Goal: Task Accomplishment & Management: Manage account settings

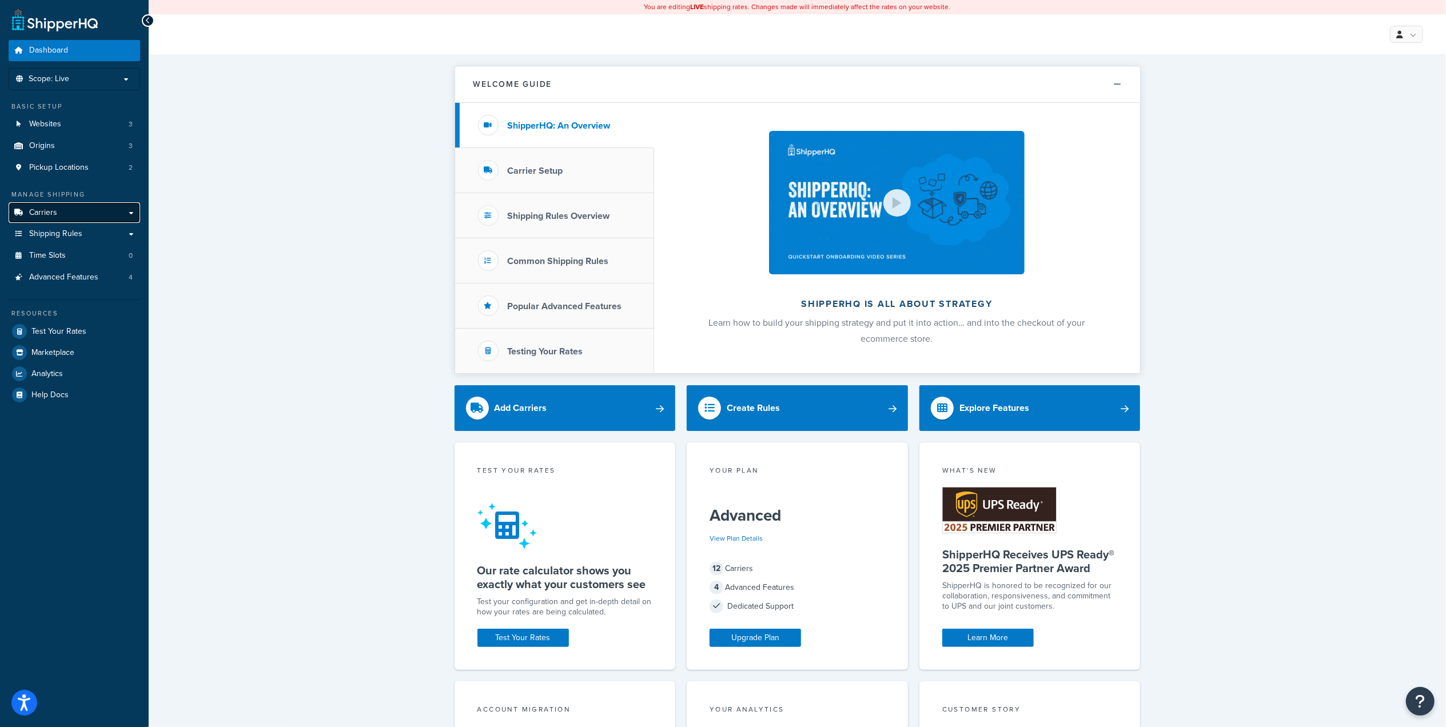
click at [51, 216] on span "Carriers" at bounding box center [43, 213] width 28 height 10
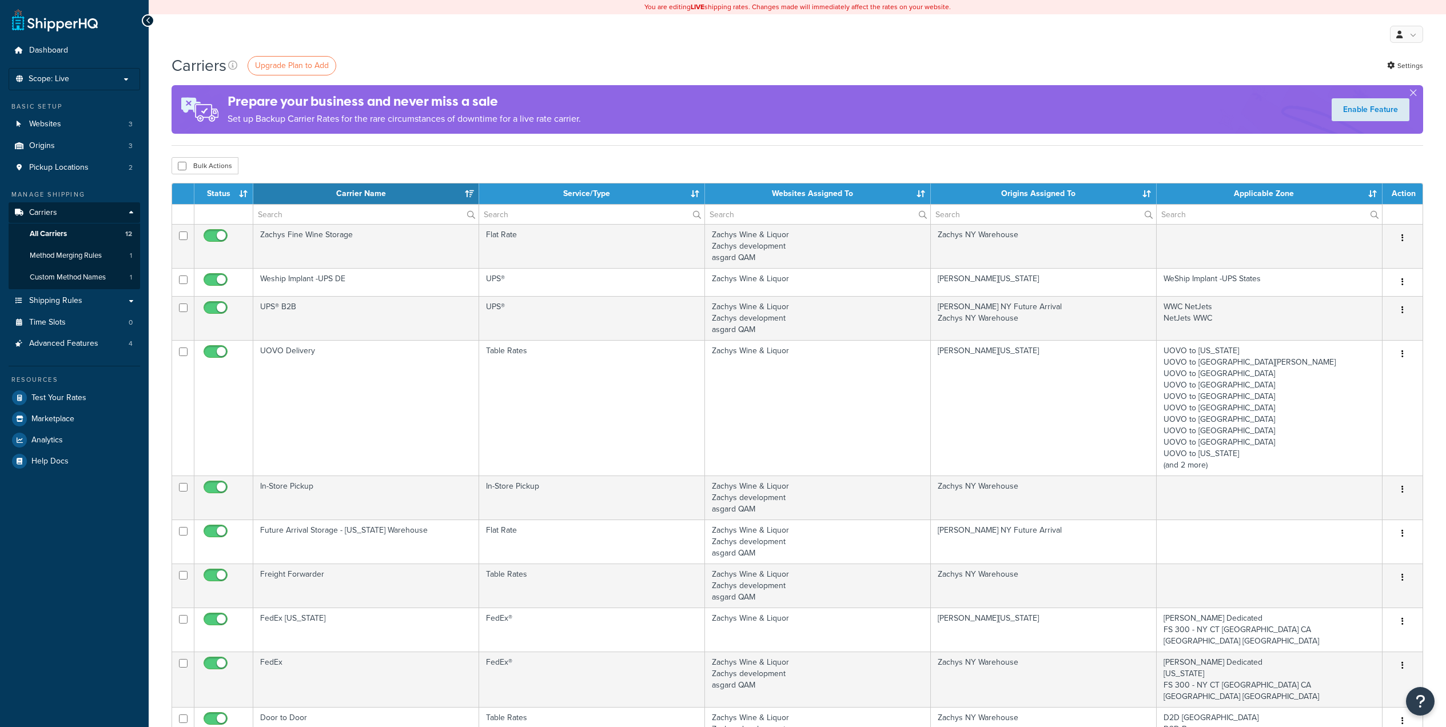
select select "15"
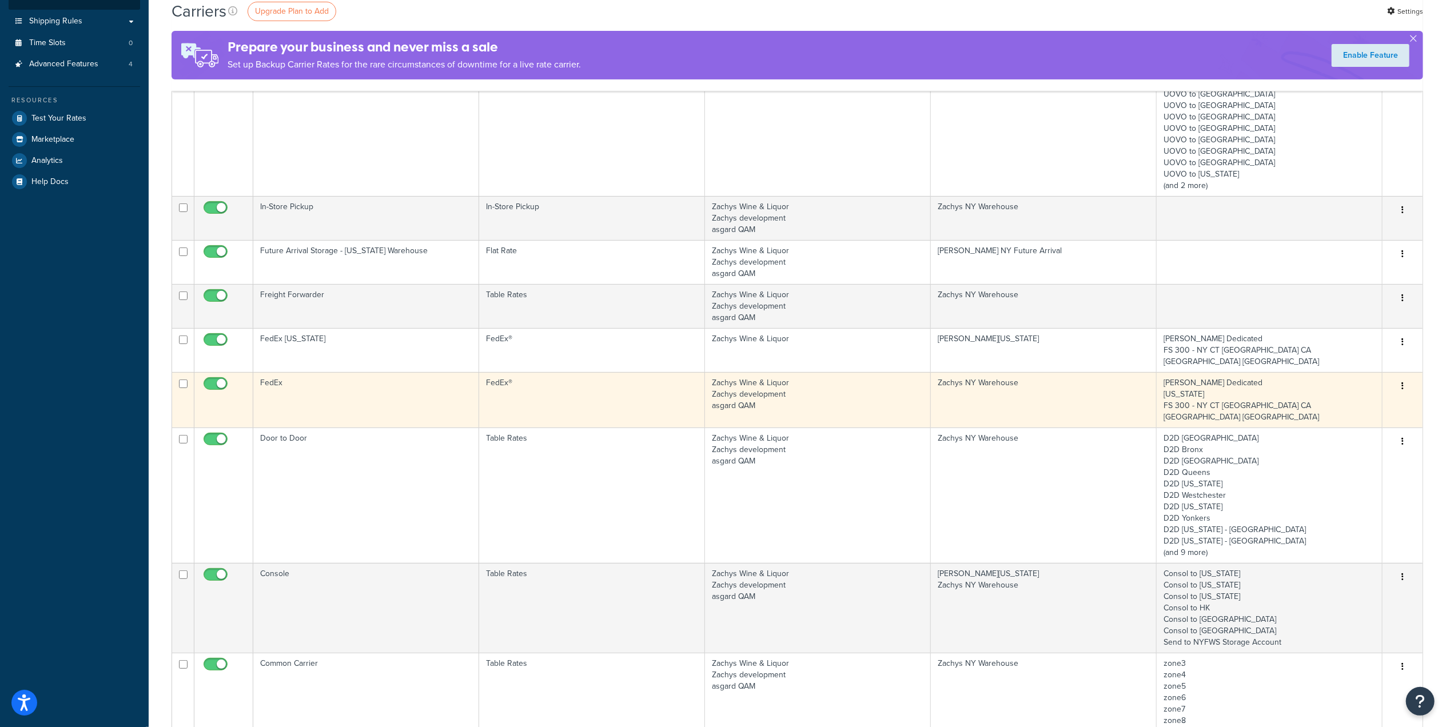
scroll to position [305, 0]
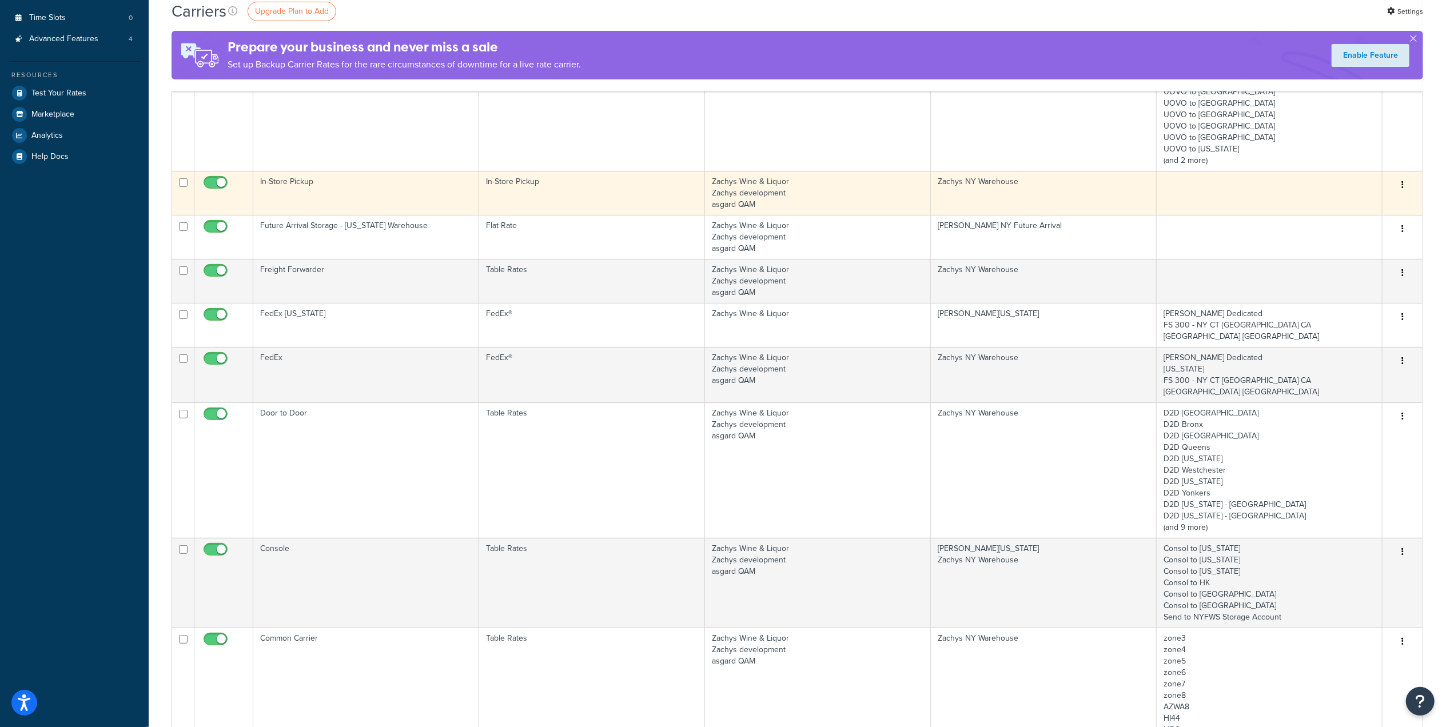
click at [280, 181] on td "In-Store Pickup" at bounding box center [366, 193] width 226 height 44
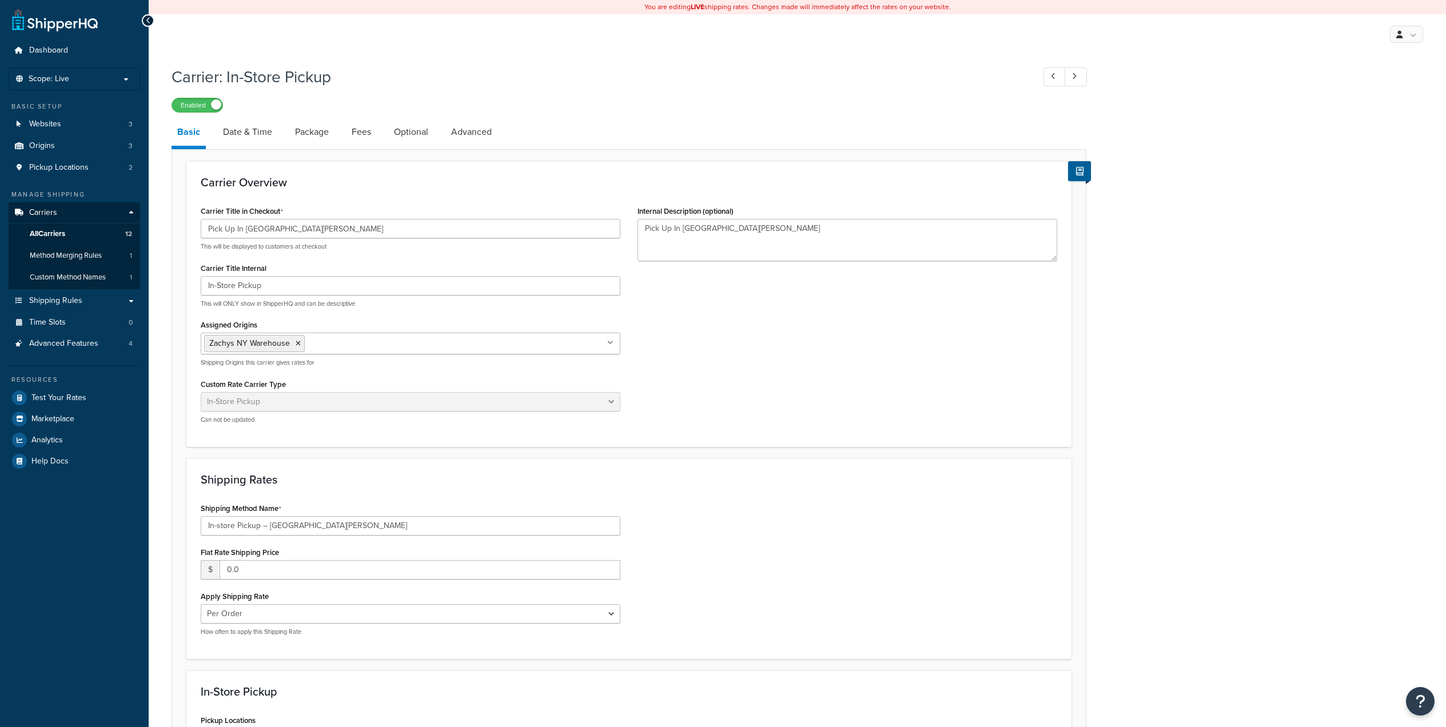
select select "pickup"
click at [248, 133] on link "Date & Time" at bounding box center [247, 131] width 61 height 27
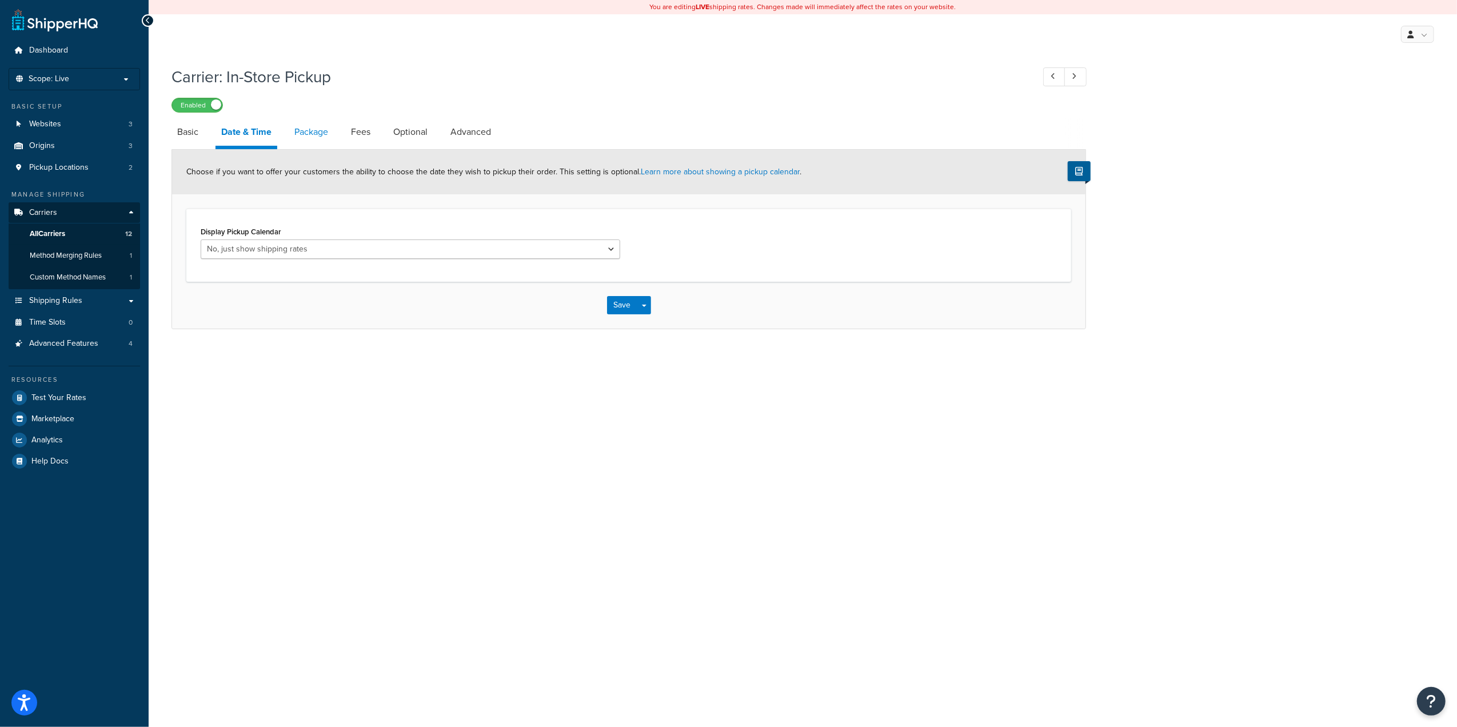
click at [312, 129] on link "Package" at bounding box center [311, 131] width 45 height 27
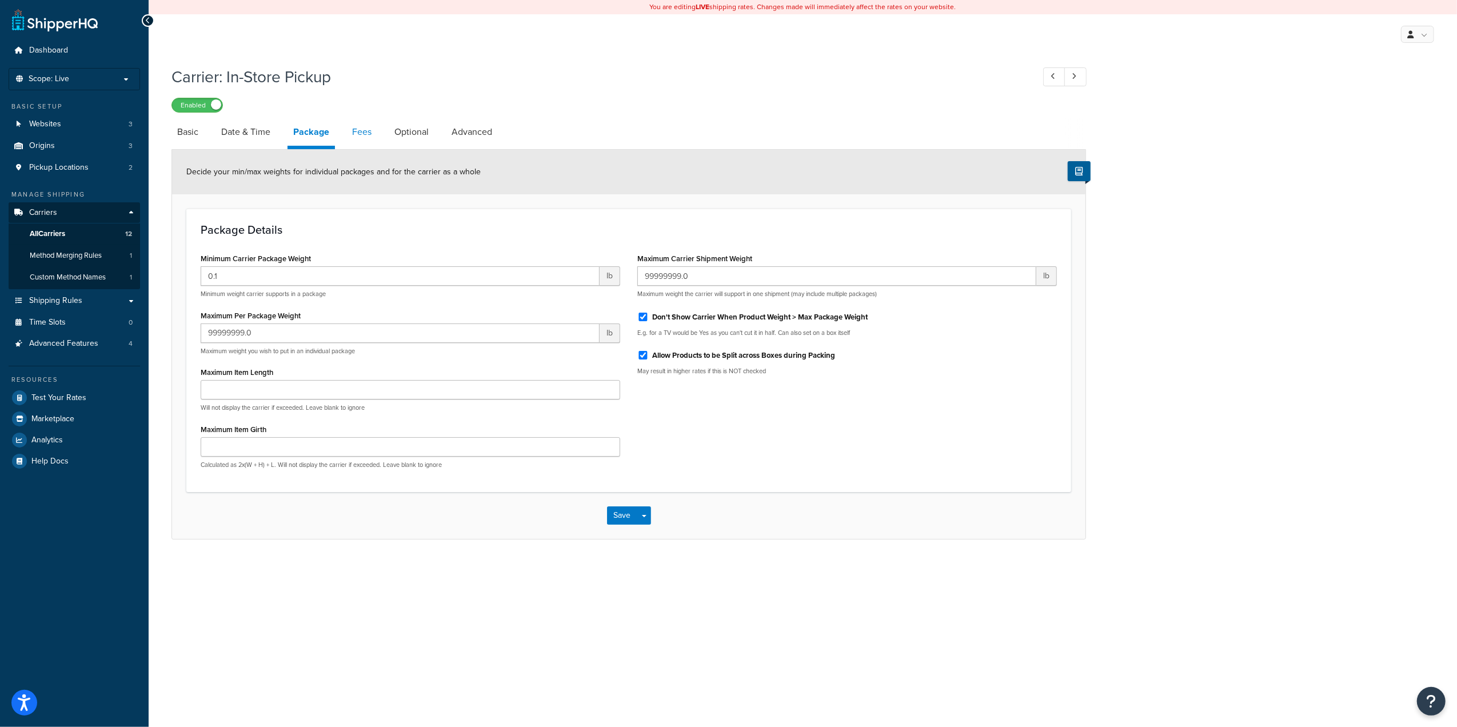
click at [364, 133] on link "Fees" at bounding box center [361, 131] width 31 height 27
select select "AFTER"
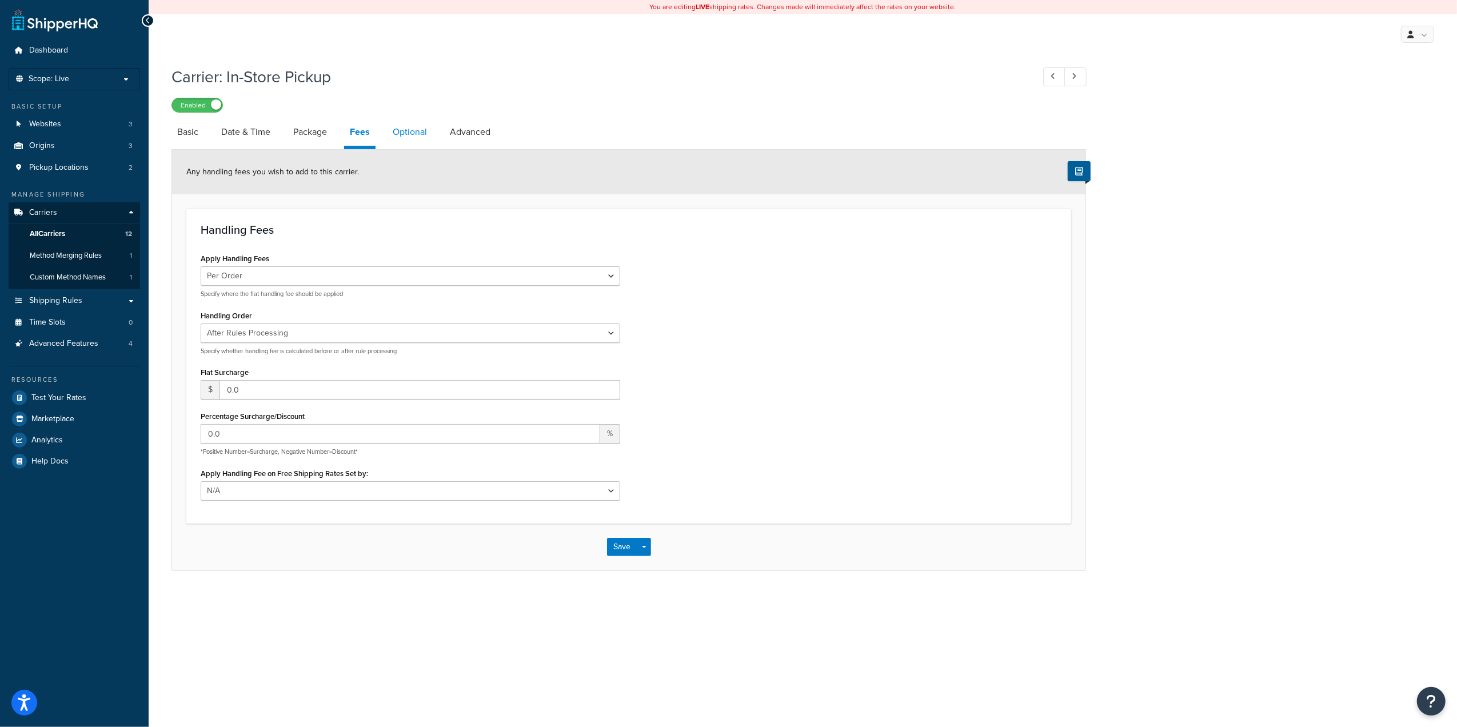
click at [405, 130] on link "Optional" at bounding box center [410, 131] width 46 height 27
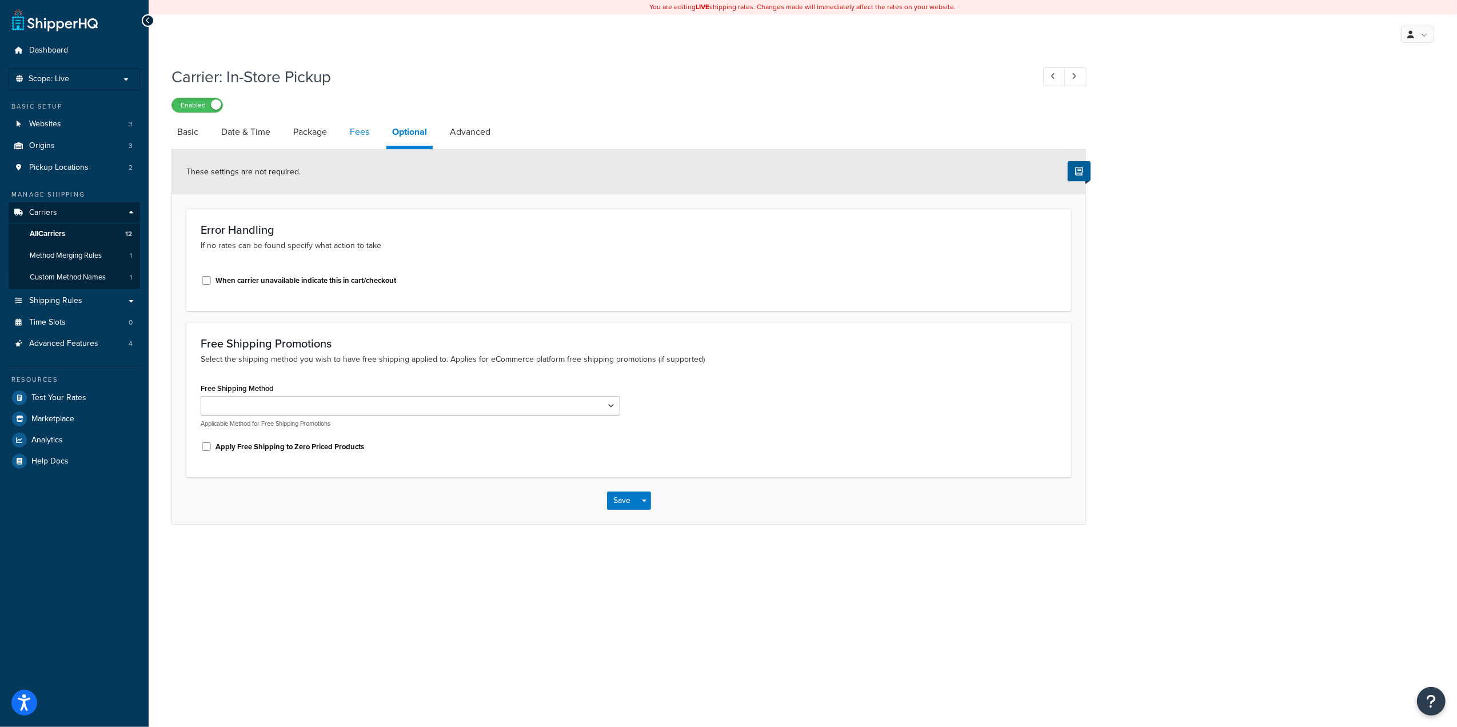
click at [355, 133] on link "Fees" at bounding box center [359, 131] width 31 height 27
select select "AFTER"
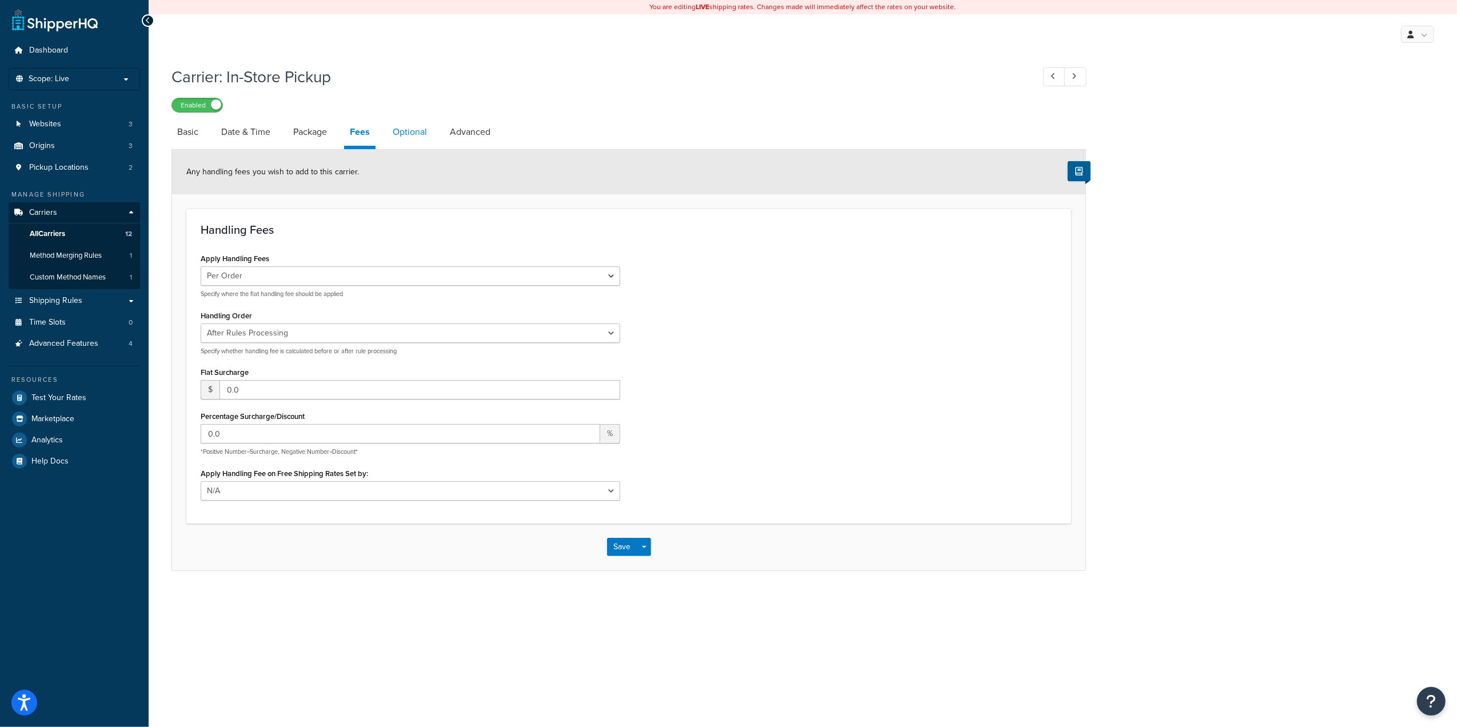
click at [407, 131] on link "Optional" at bounding box center [410, 131] width 46 height 27
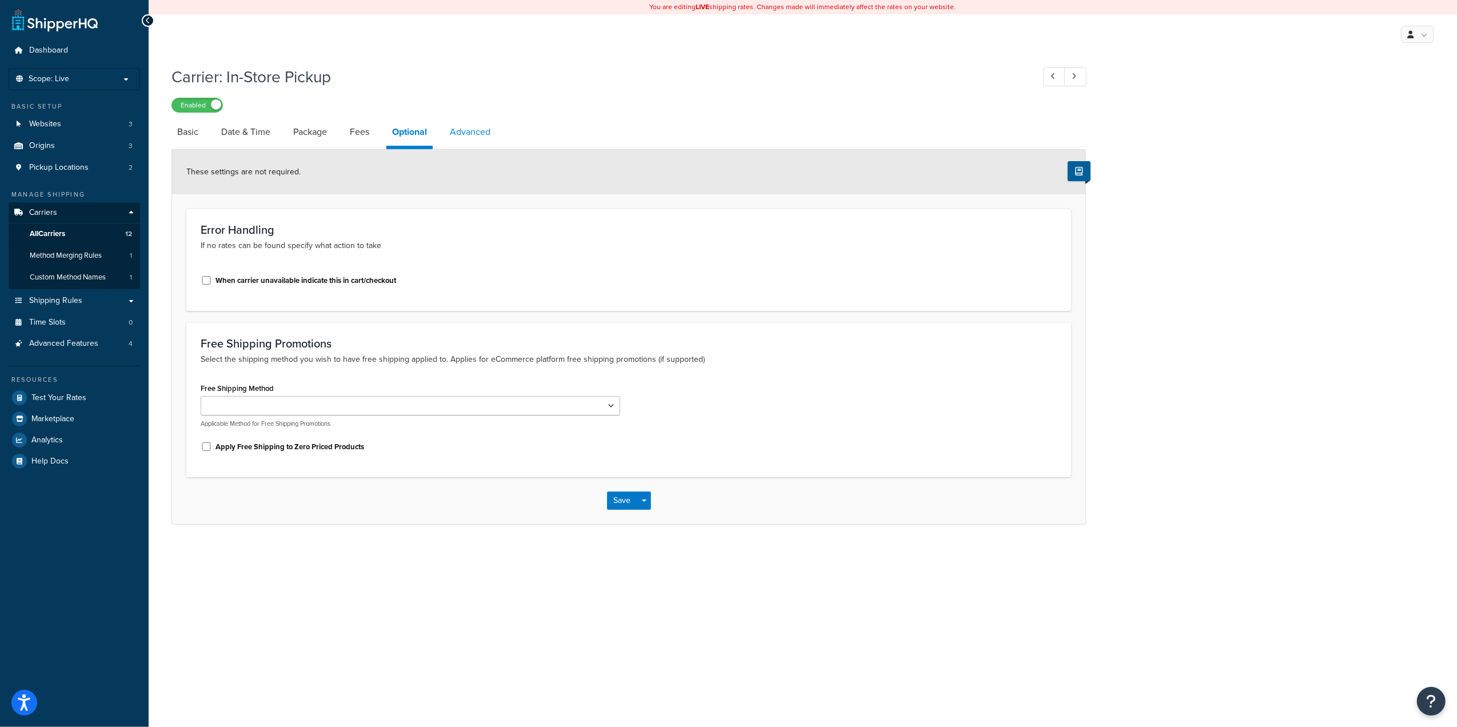
click at [472, 137] on link "Advanced" at bounding box center [470, 131] width 52 height 27
select select "false"
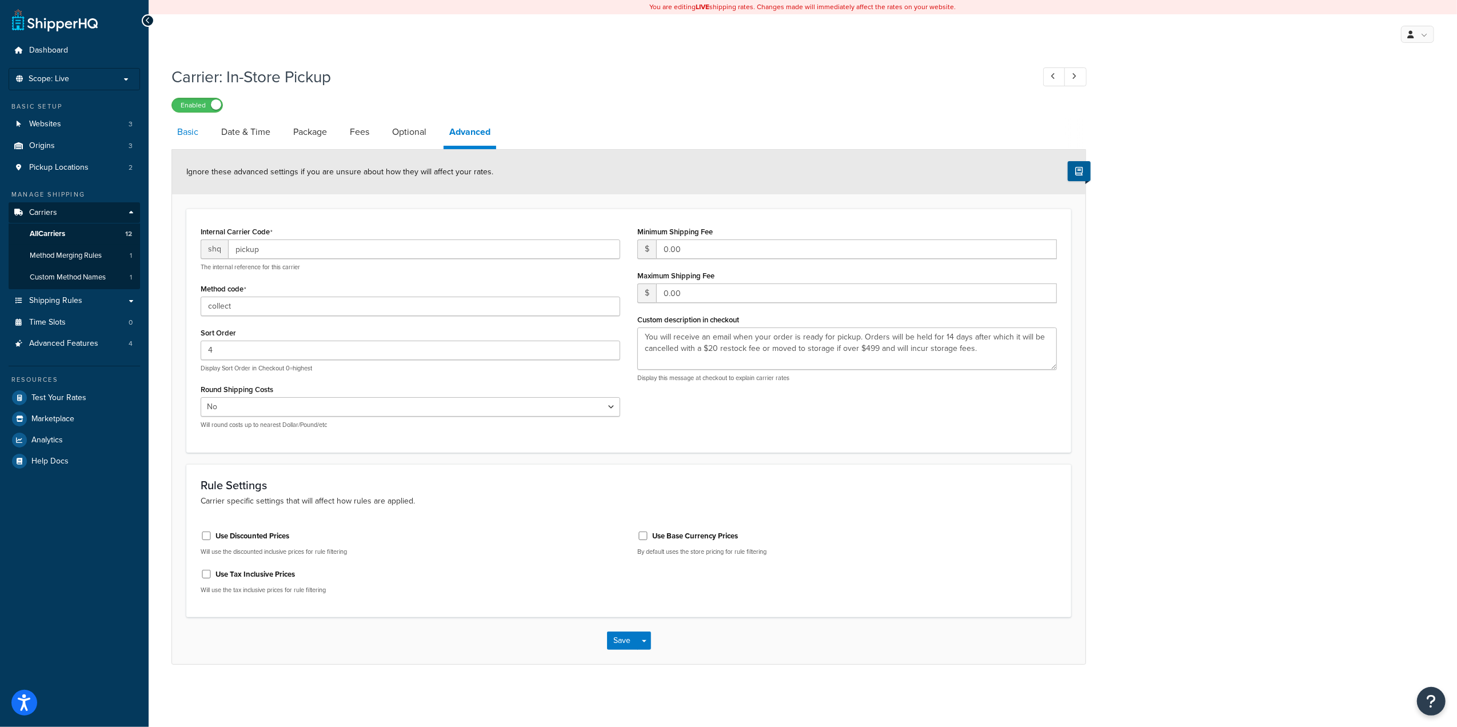
click at [184, 135] on link "Basic" at bounding box center [188, 131] width 33 height 27
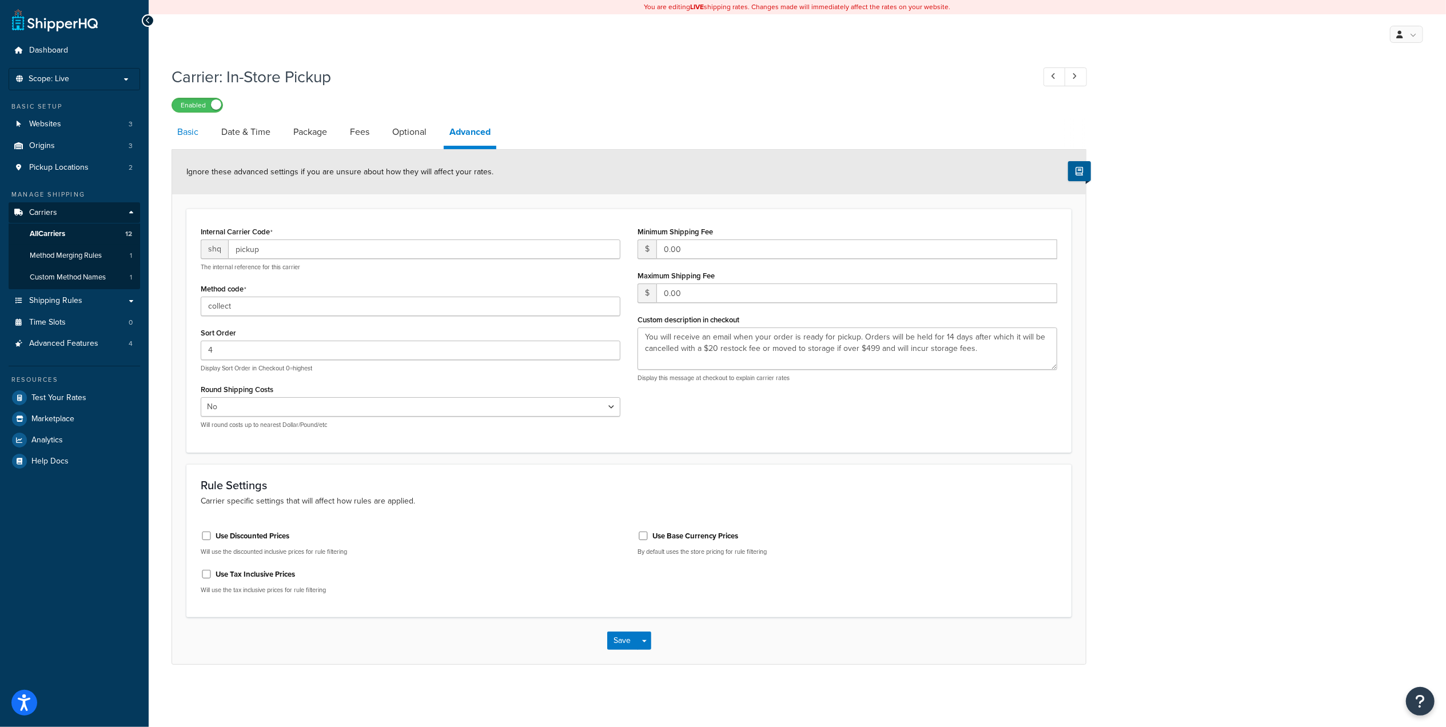
select select "pickup"
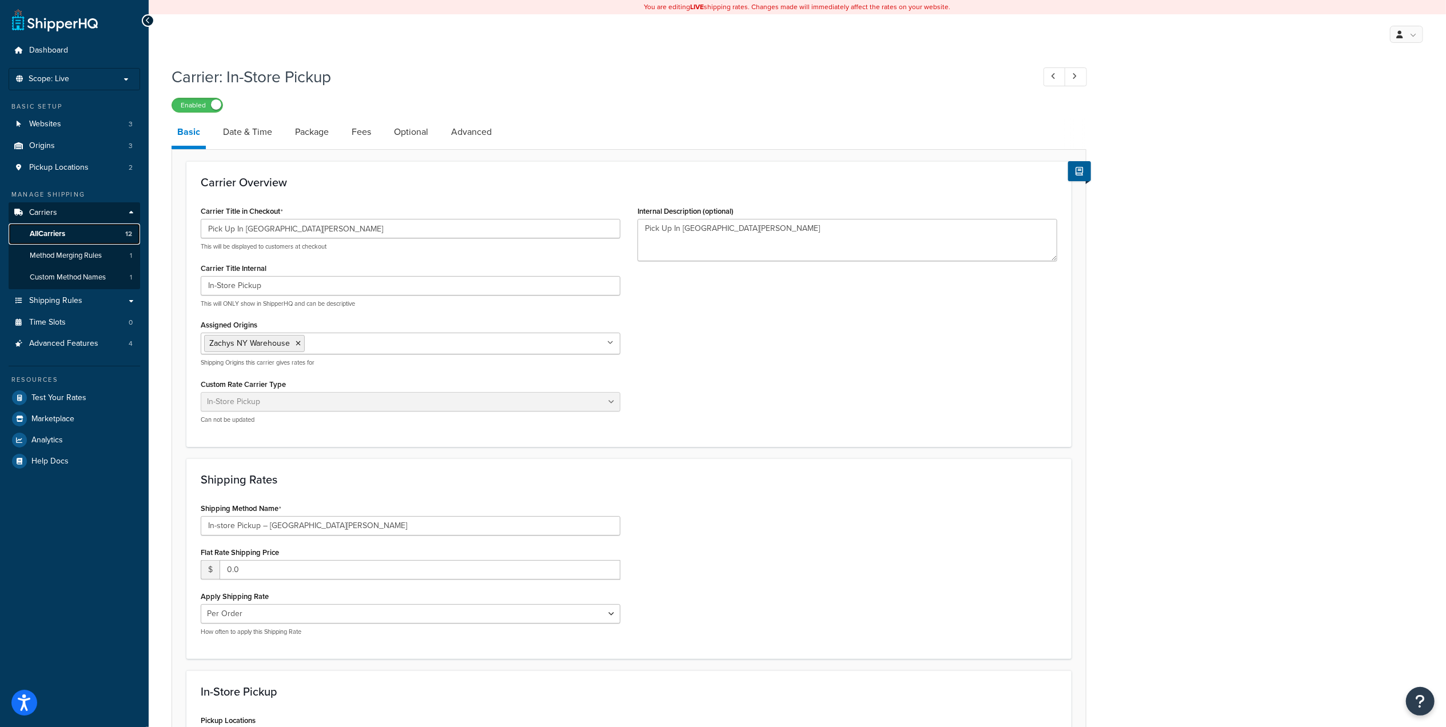
click at [44, 229] on span "All Carriers" at bounding box center [47, 234] width 35 height 10
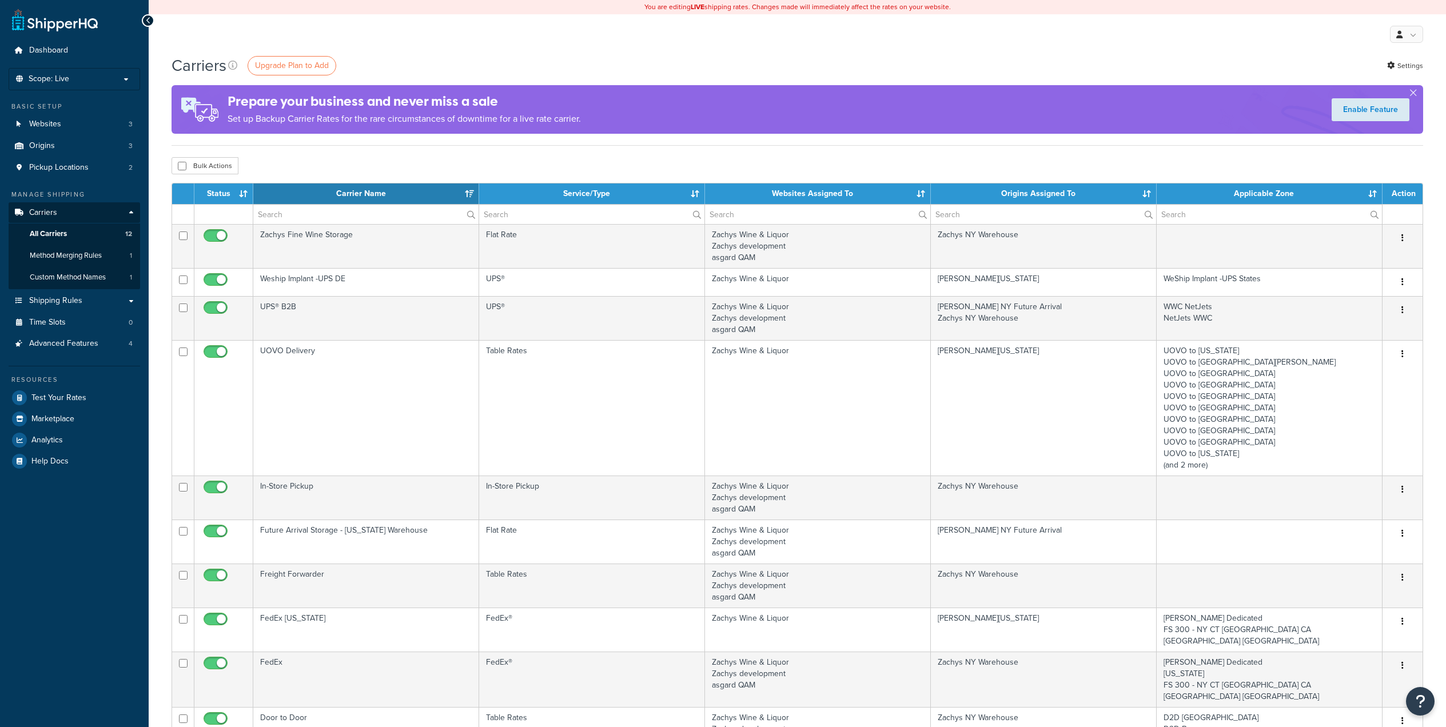
select select "15"
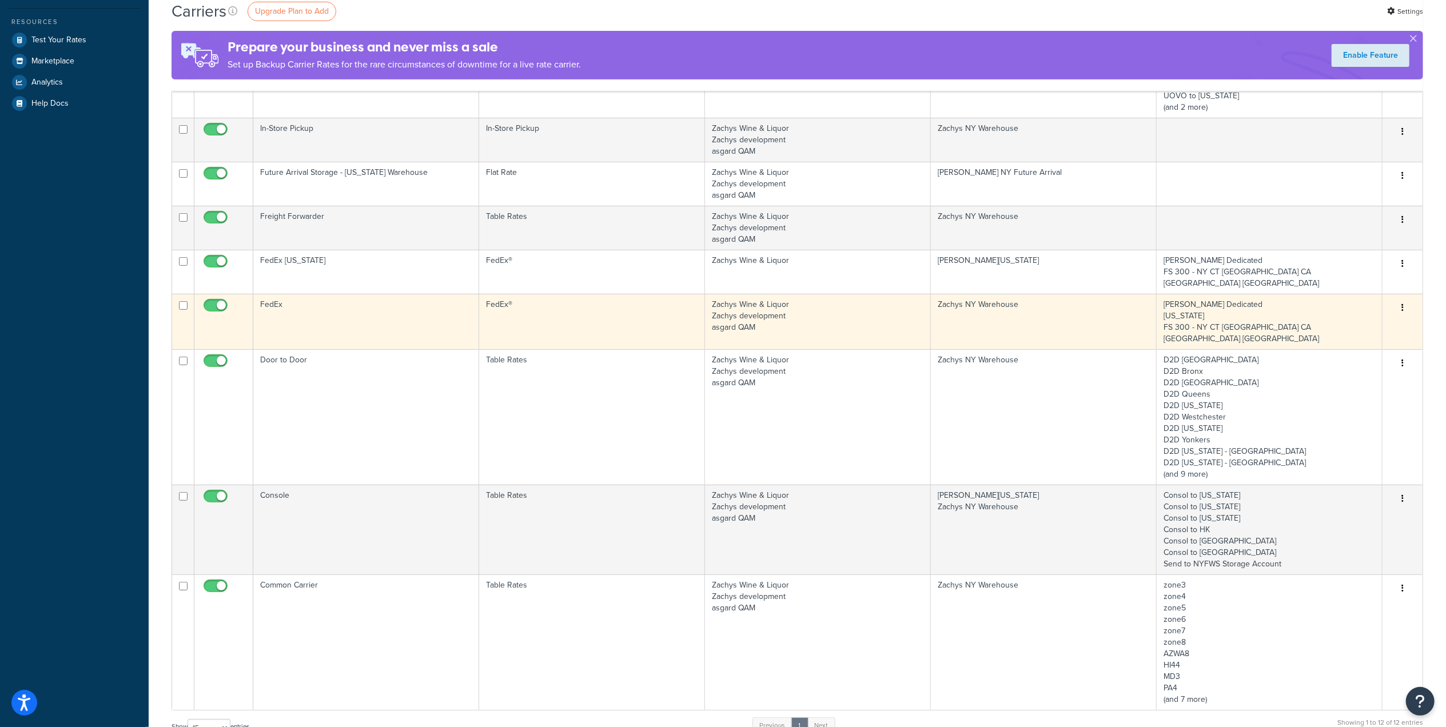
scroll to position [457, 0]
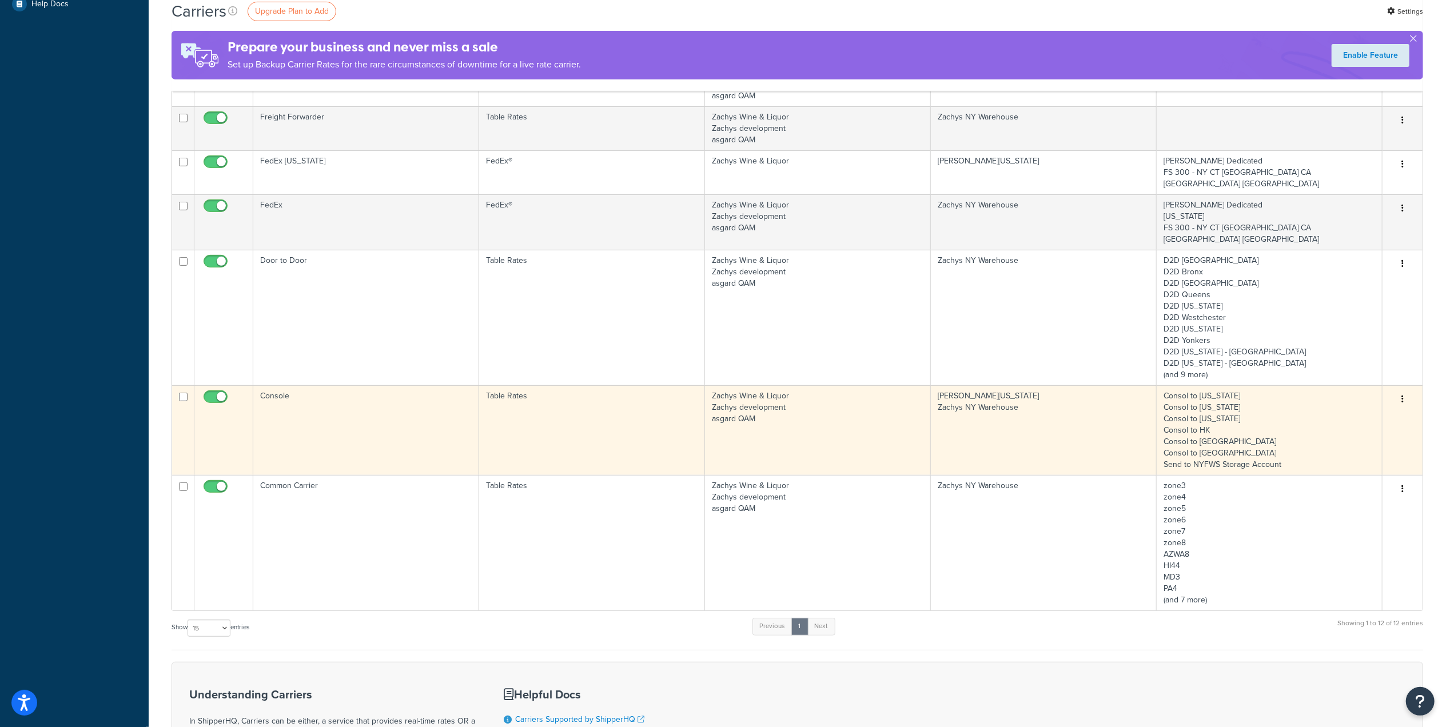
click at [272, 385] on td "Console" at bounding box center [366, 430] width 226 height 90
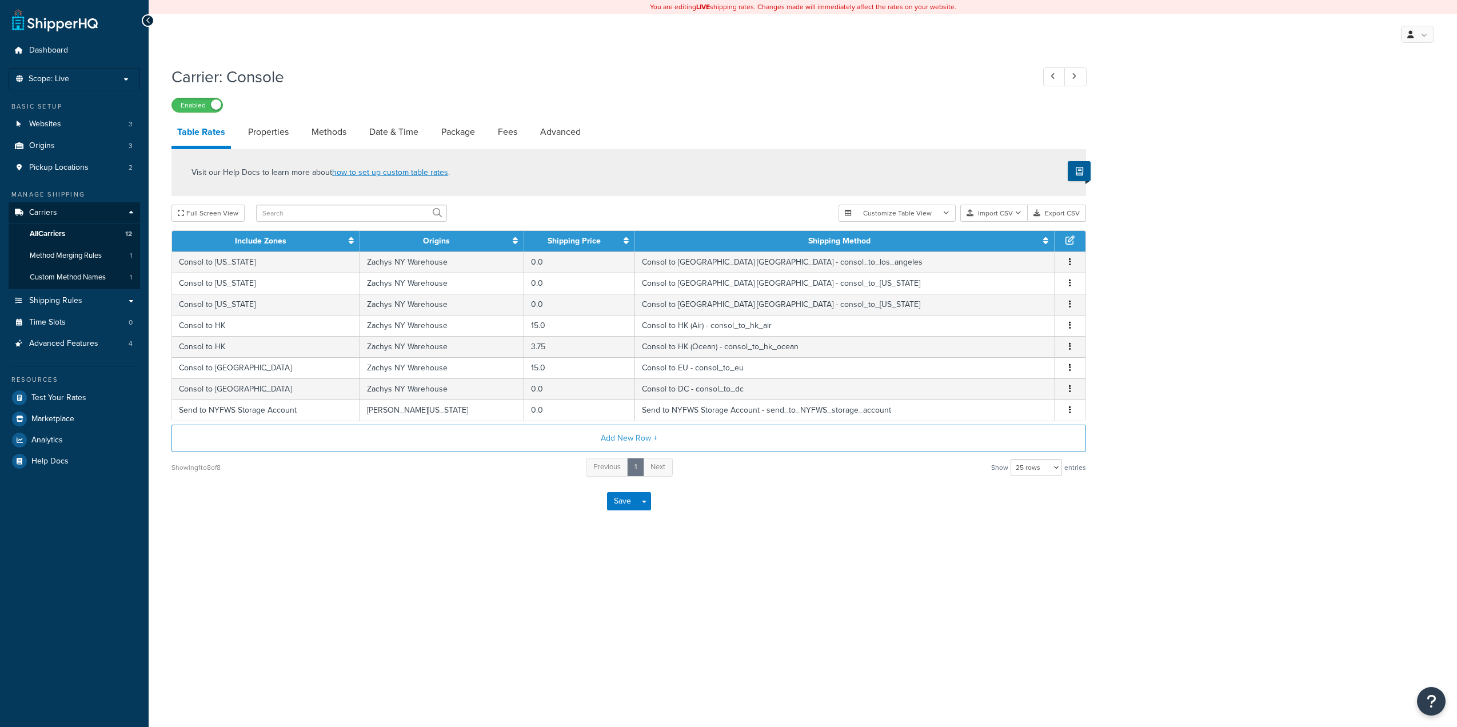
select select "25"
click at [310, 264] on td "Consol to [US_STATE]" at bounding box center [266, 262] width 188 height 21
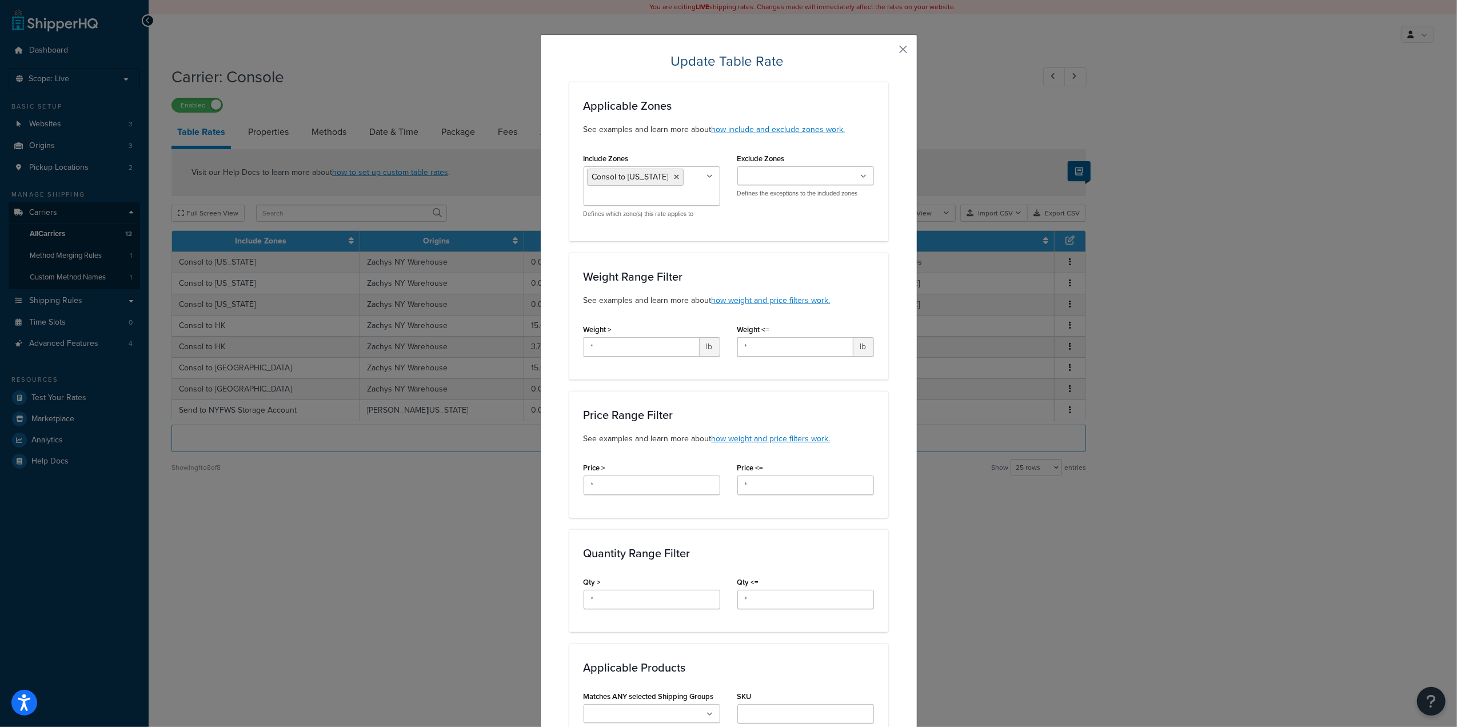
click at [888, 52] on button "button" at bounding box center [887, 53] width 3 height 3
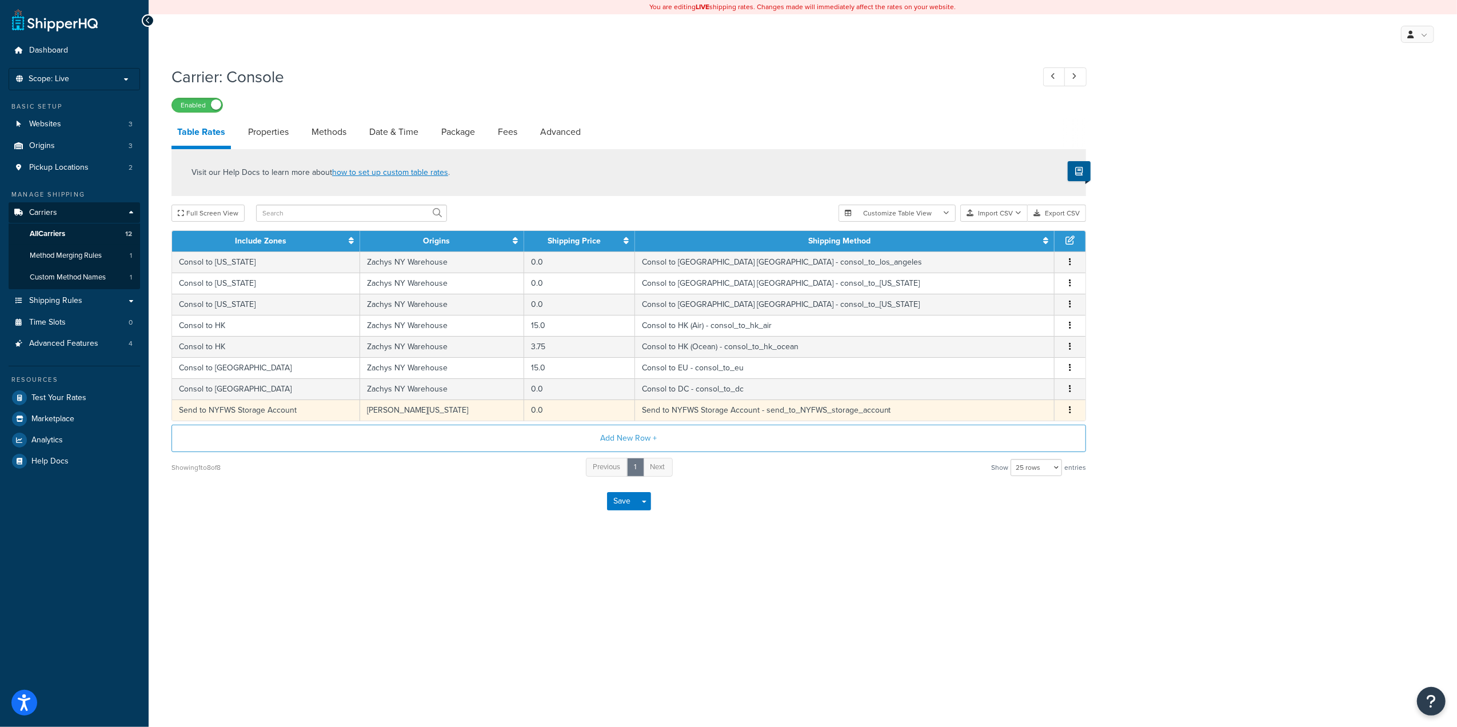
click at [747, 408] on td "Send to NYFWS Storage Account - send_to_NYFWS_storage_account" at bounding box center [845, 410] width 420 height 21
select select "182027"
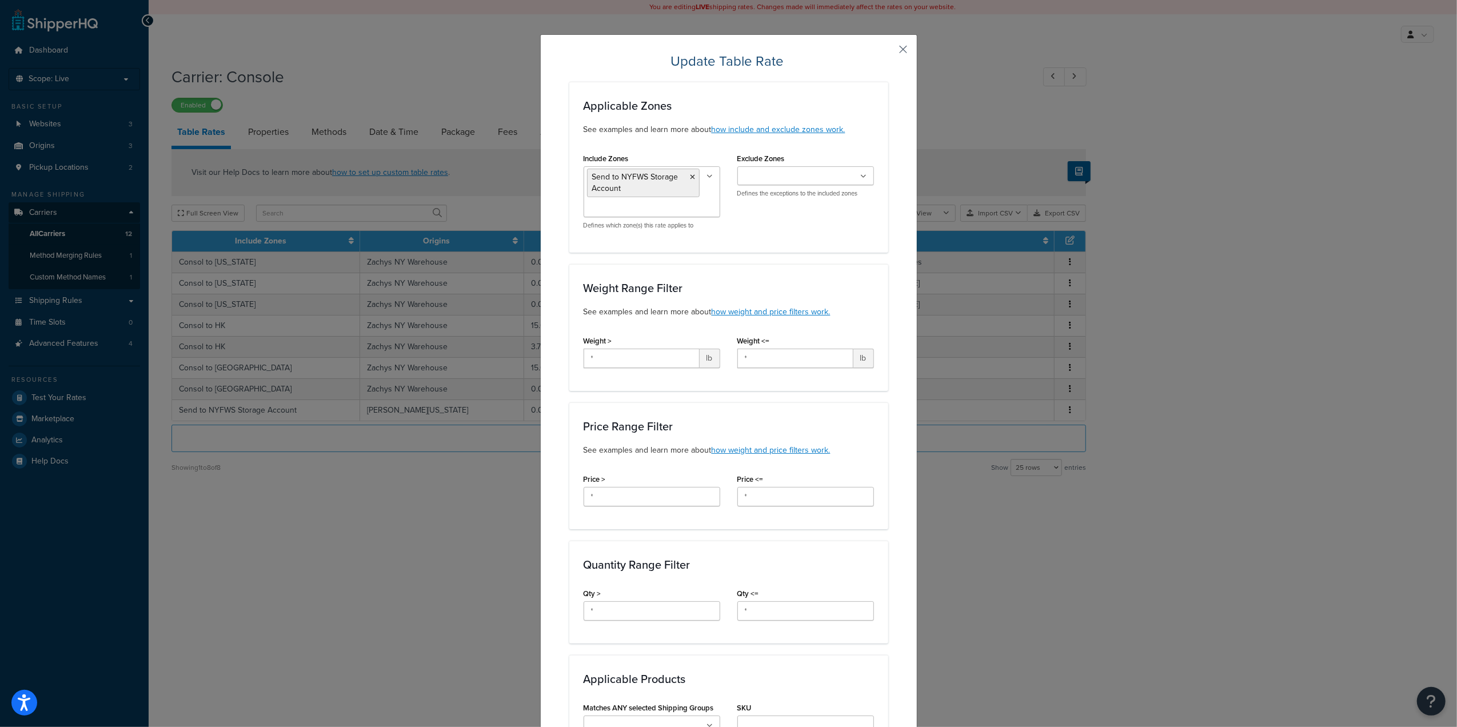
click at [888, 52] on button "button" at bounding box center [887, 53] width 3 height 3
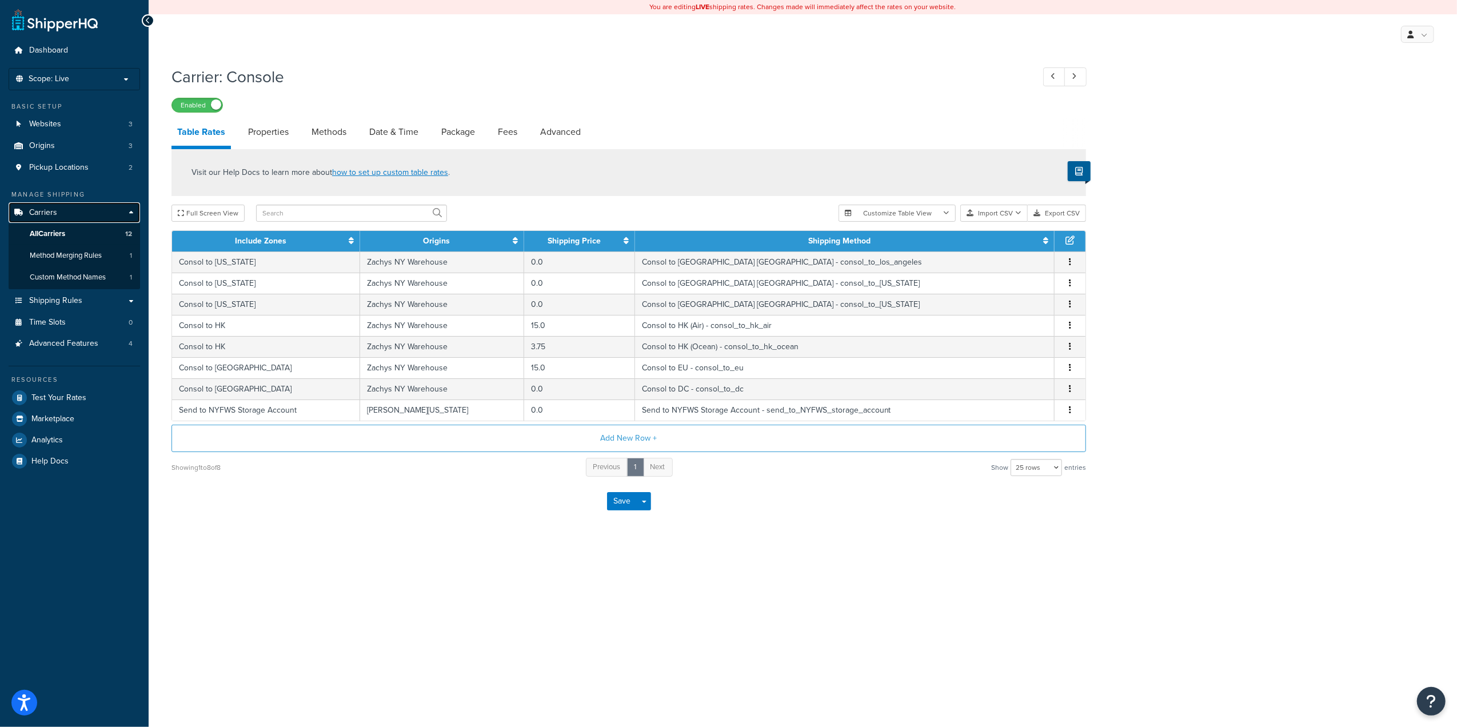
click at [55, 208] on span "Carriers" at bounding box center [43, 213] width 28 height 10
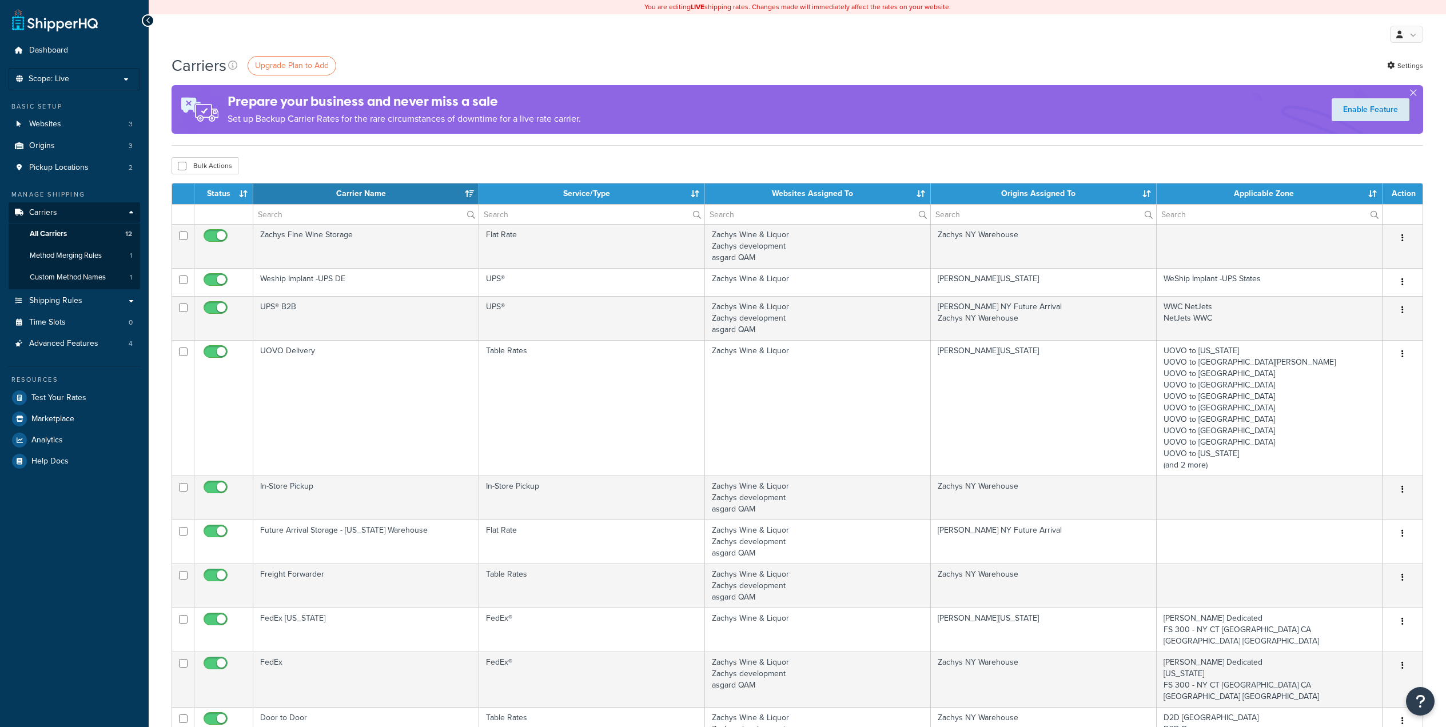
select select "15"
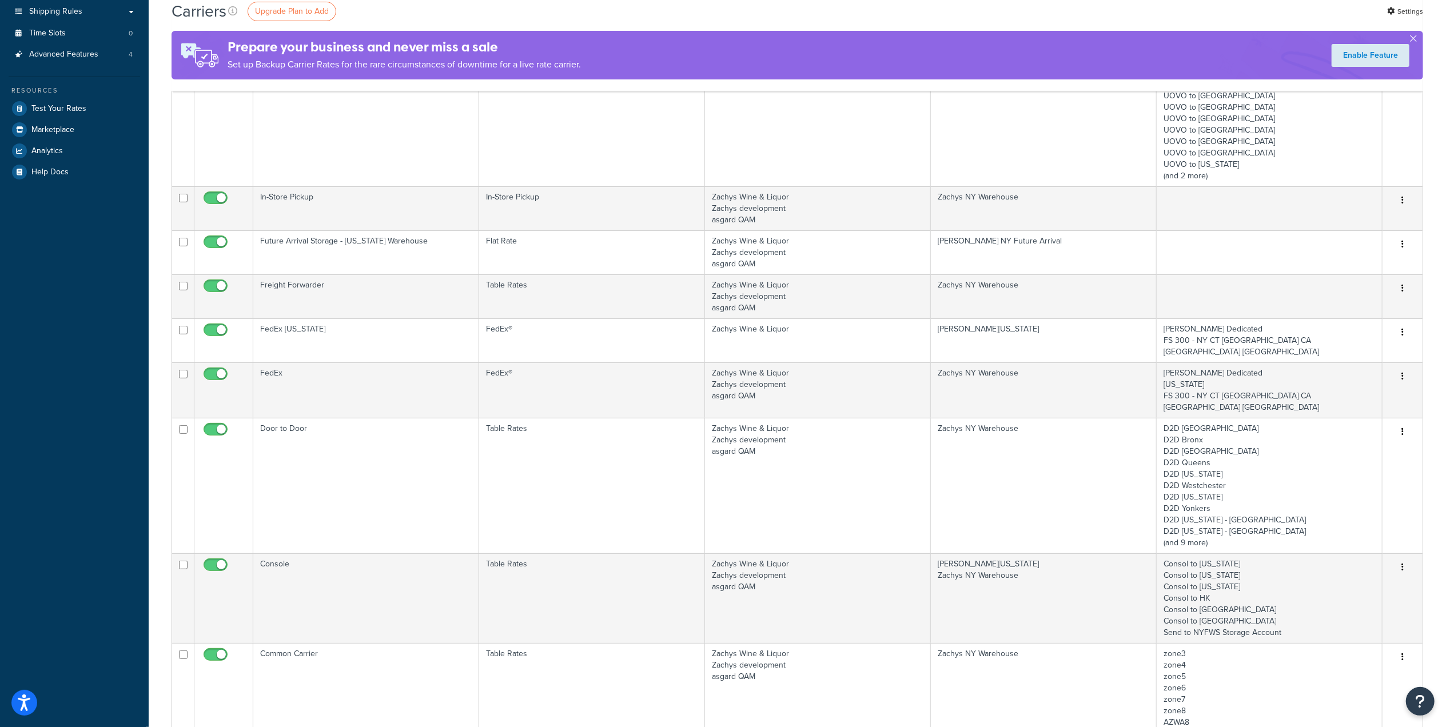
scroll to position [280, 0]
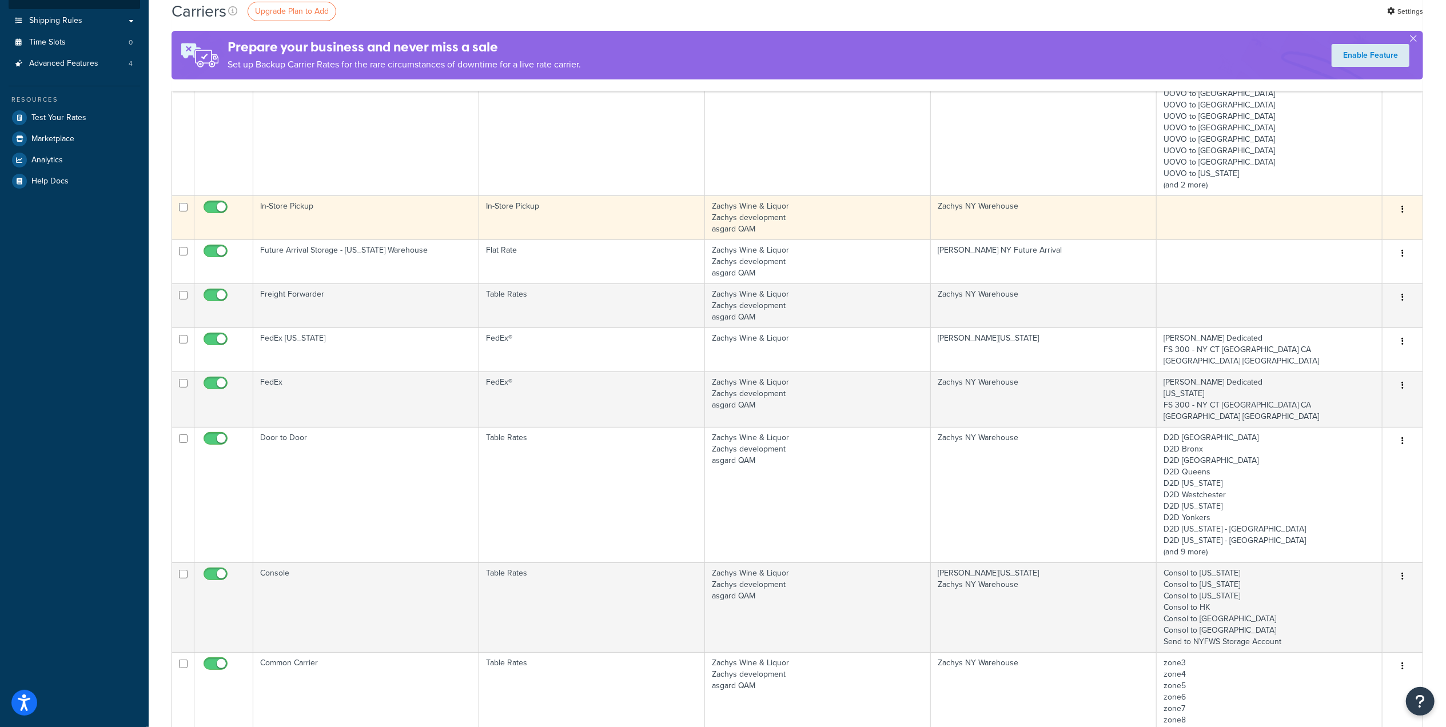
click at [290, 205] on td "In-Store Pickup" at bounding box center [366, 218] width 226 height 44
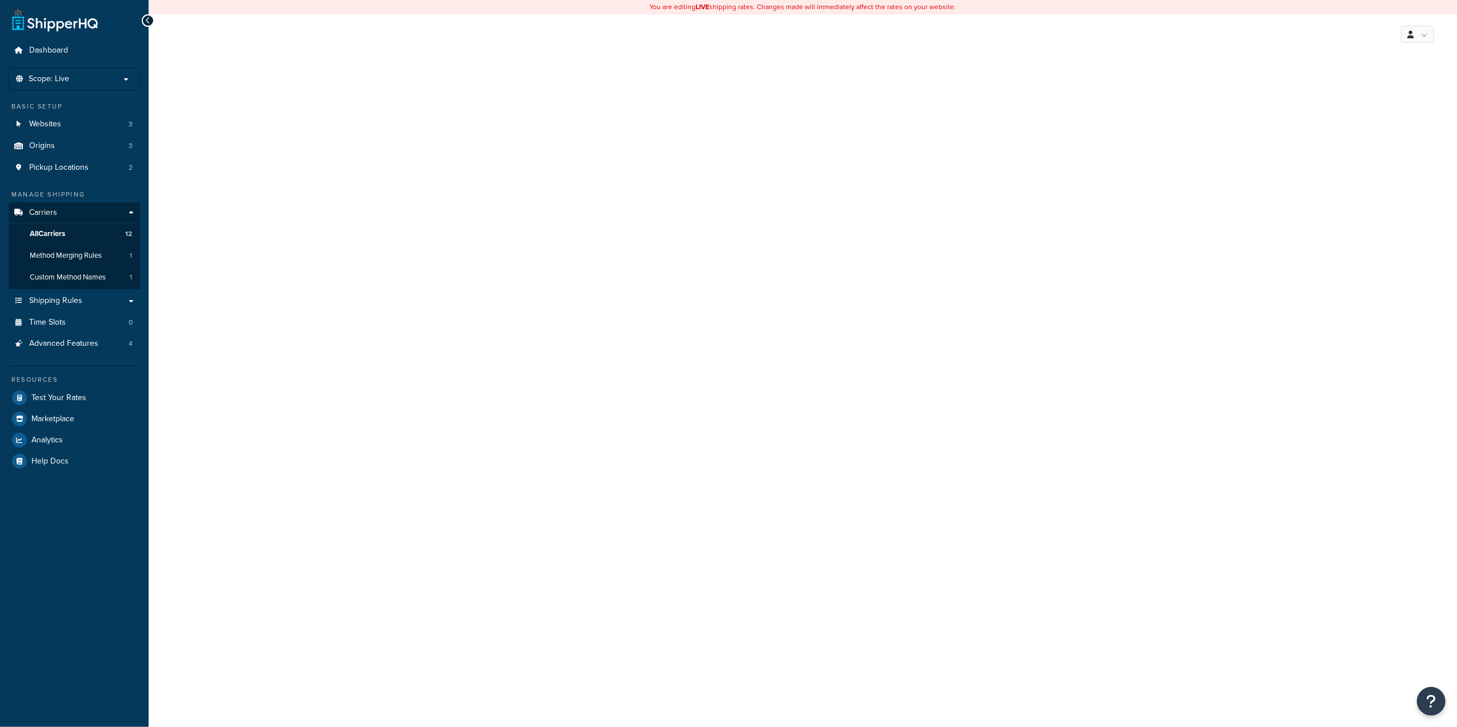
select select "pickup"
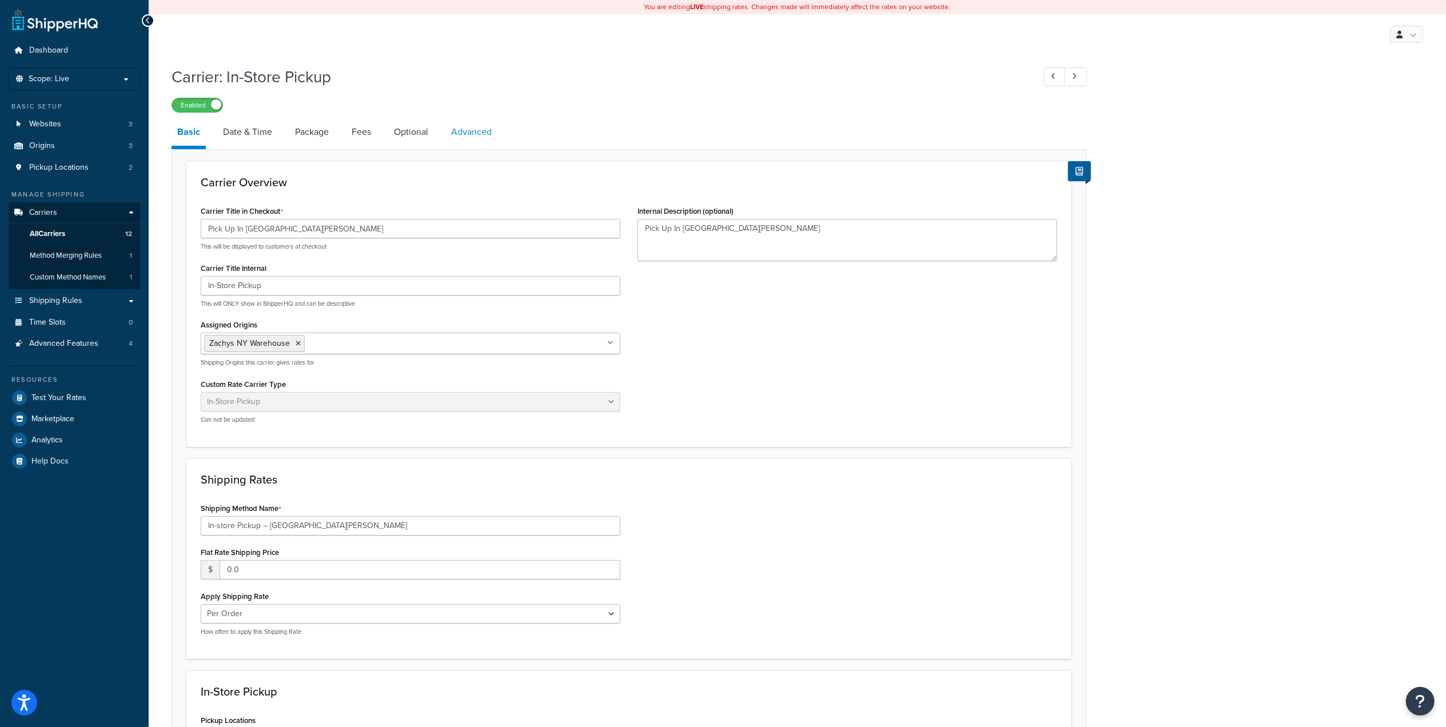
click at [465, 135] on link "Advanced" at bounding box center [471, 131] width 52 height 27
select select "false"
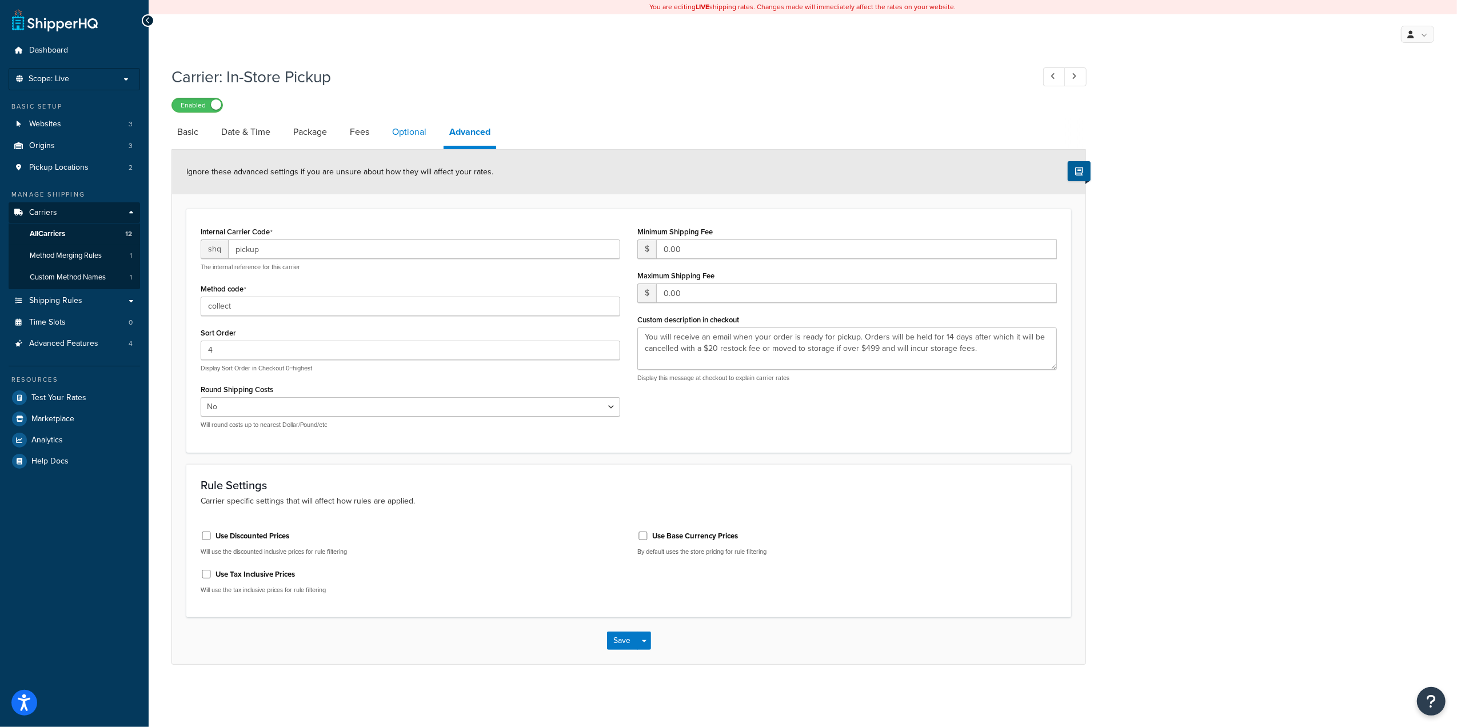
click at [412, 130] on link "Optional" at bounding box center [409, 131] width 46 height 27
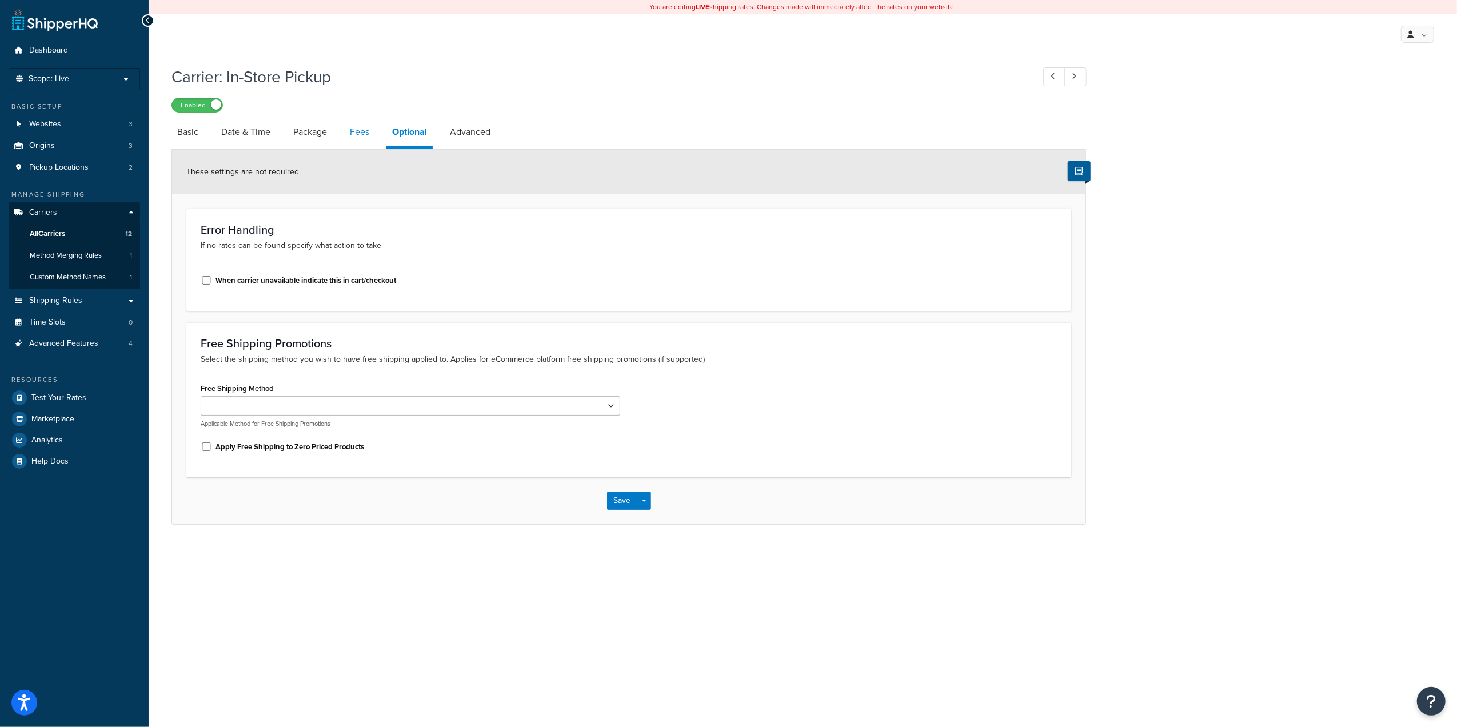
click at [365, 131] on link "Fees" at bounding box center [359, 131] width 31 height 27
select select "AFTER"
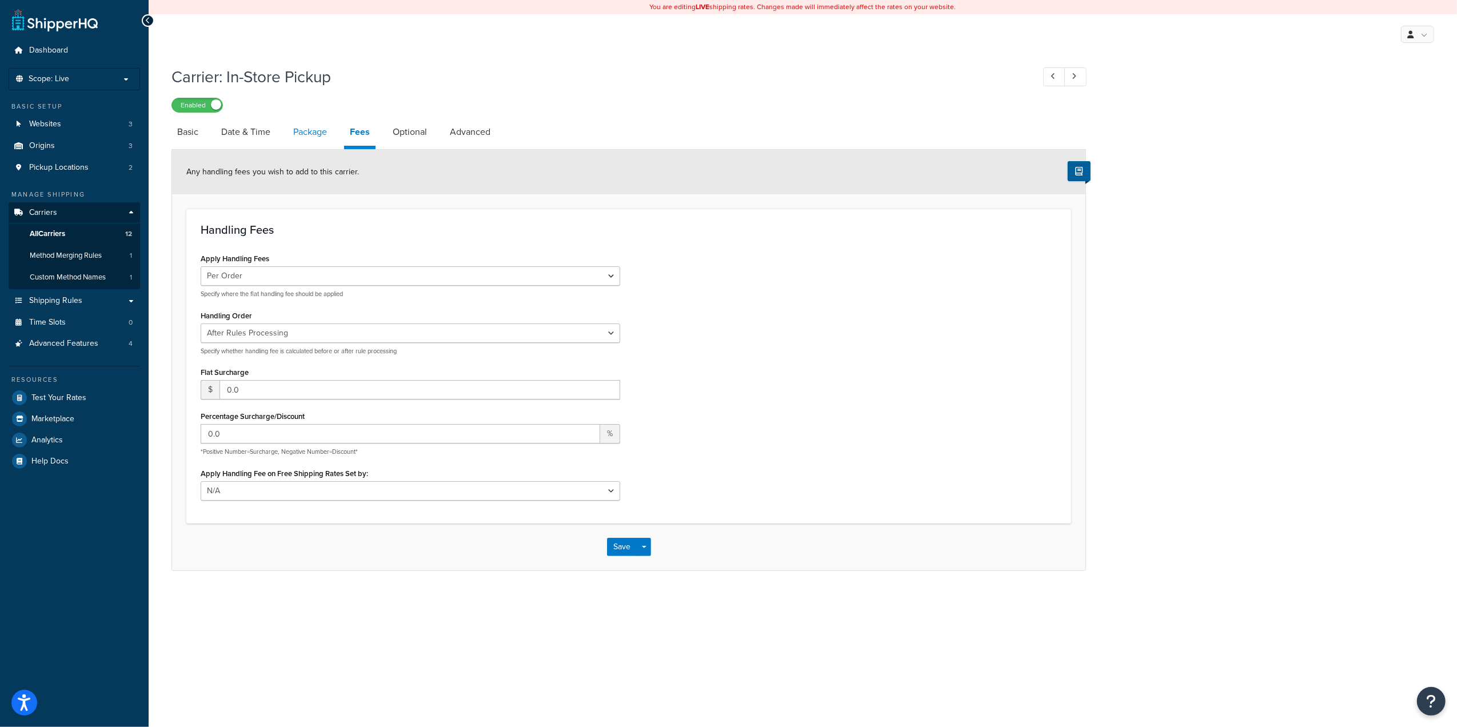
click at [316, 134] on link "Package" at bounding box center [310, 131] width 45 height 27
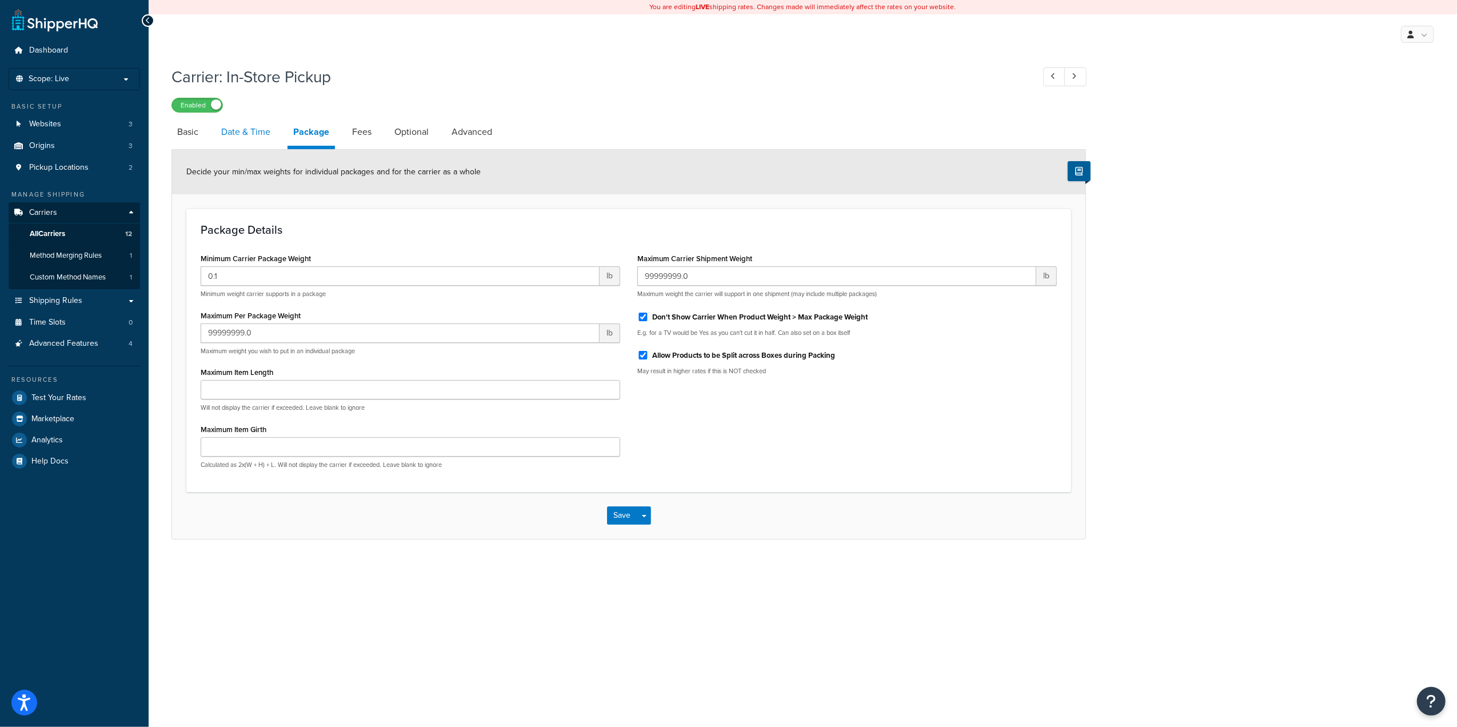
click at [252, 131] on link "Date & Time" at bounding box center [246, 131] width 61 height 27
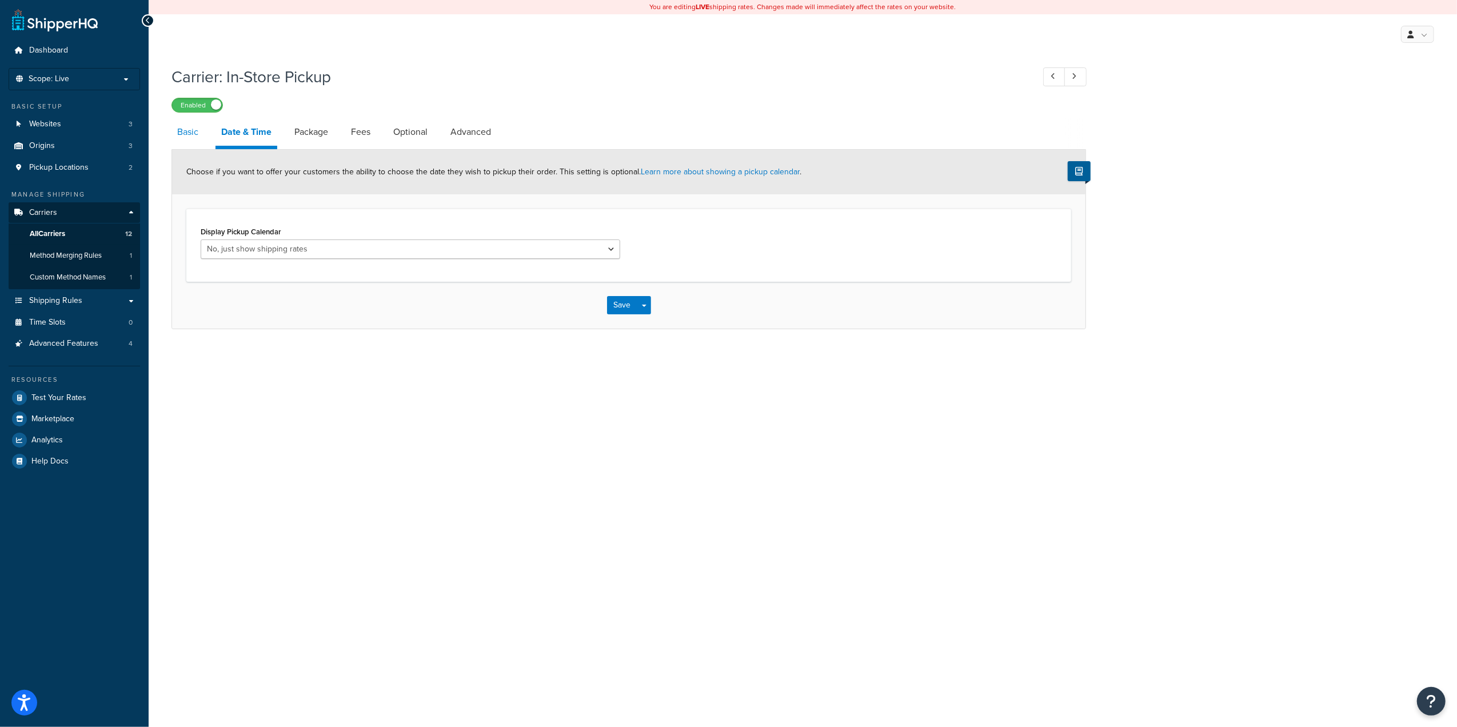
click at [186, 131] on link "Basic" at bounding box center [188, 131] width 33 height 27
select select "pickup"
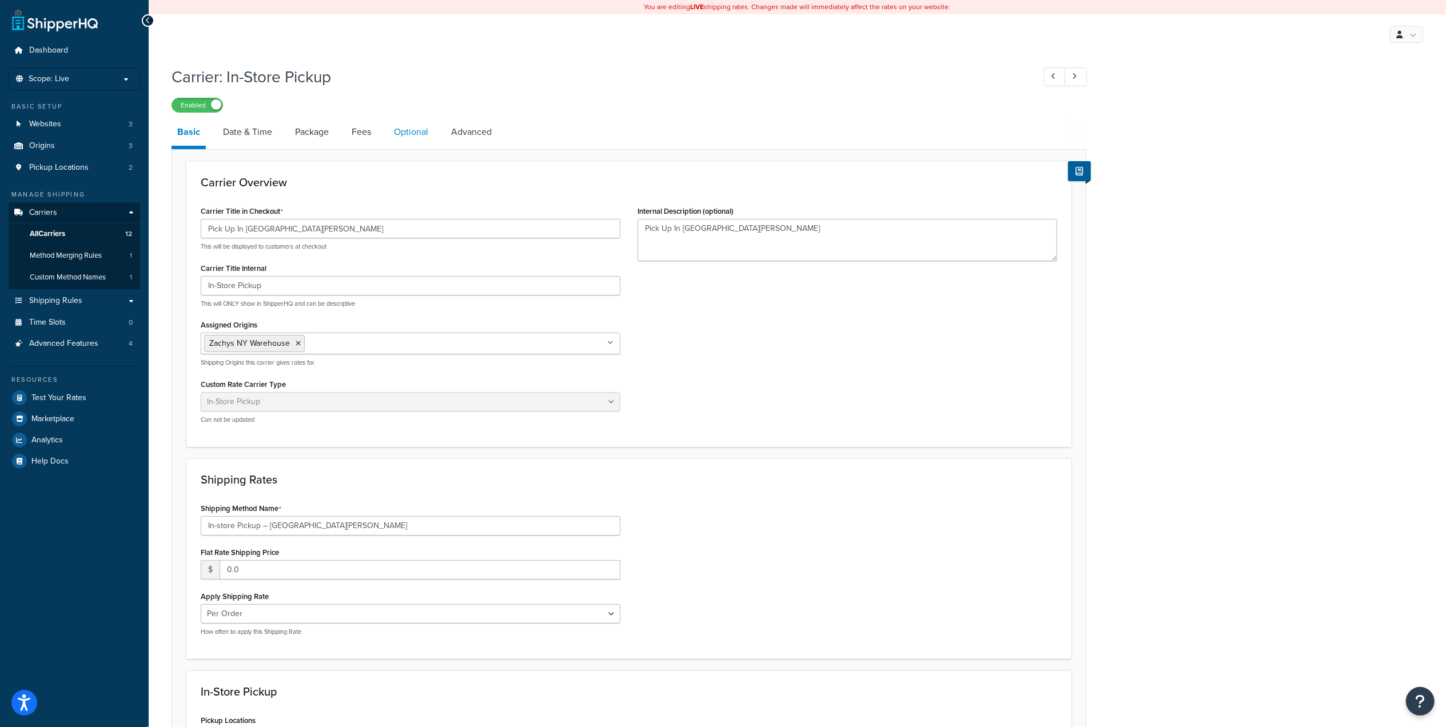
click at [421, 130] on link "Optional" at bounding box center [411, 131] width 46 height 27
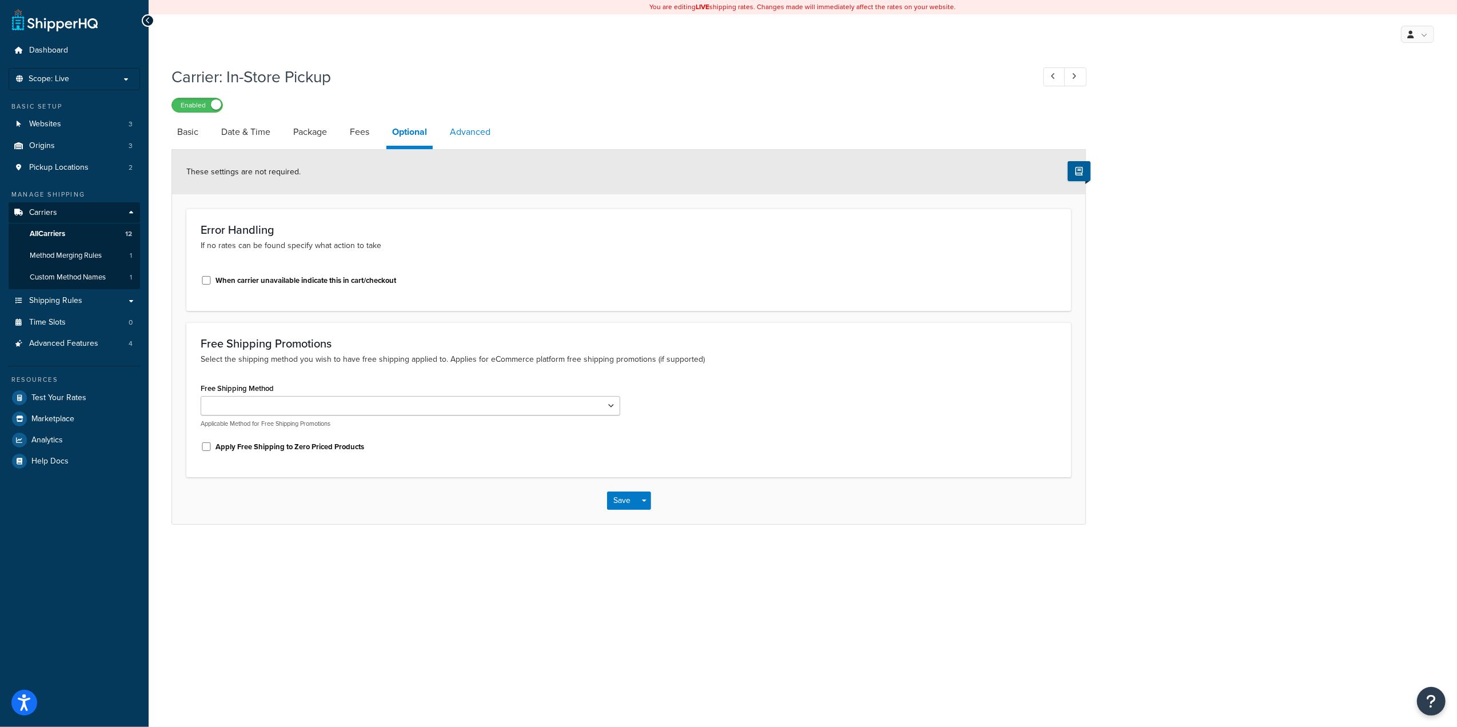
click at [481, 129] on link "Advanced" at bounding box center [470, 131] width 52 height 27
select select "false"
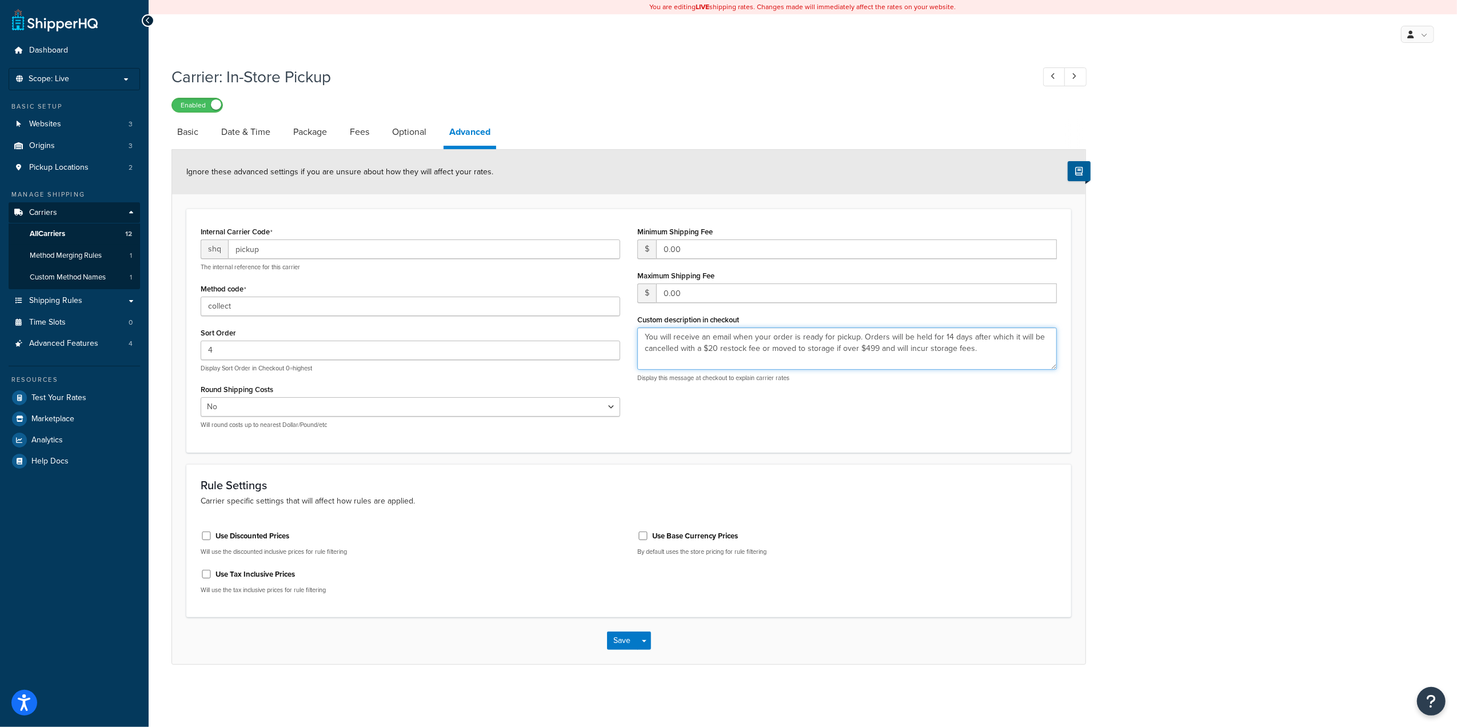
click at [646, 337] on textarea "You will receive an email when your order is ready for pickup. Orders will be h…" at bounding box center [847, 349] width 420 height 42
click at [976, 357] on textarea "You will receive an email when your order is ready for pickup. Orders will be h…" at bounding box center [847, 349] width 420 height 42
click at [59, 231] on span "All Carriers" at bounding box center [47, 234] width 35 height 10
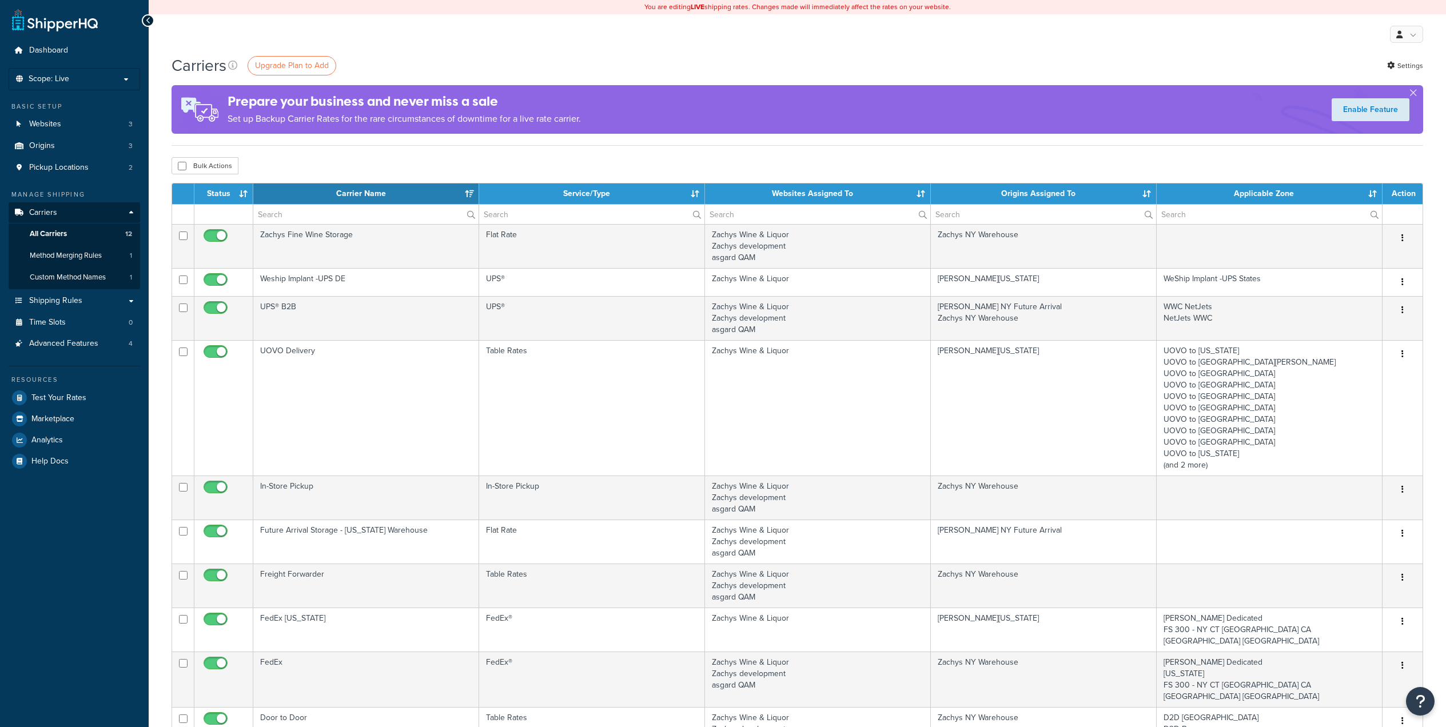
select select "15"
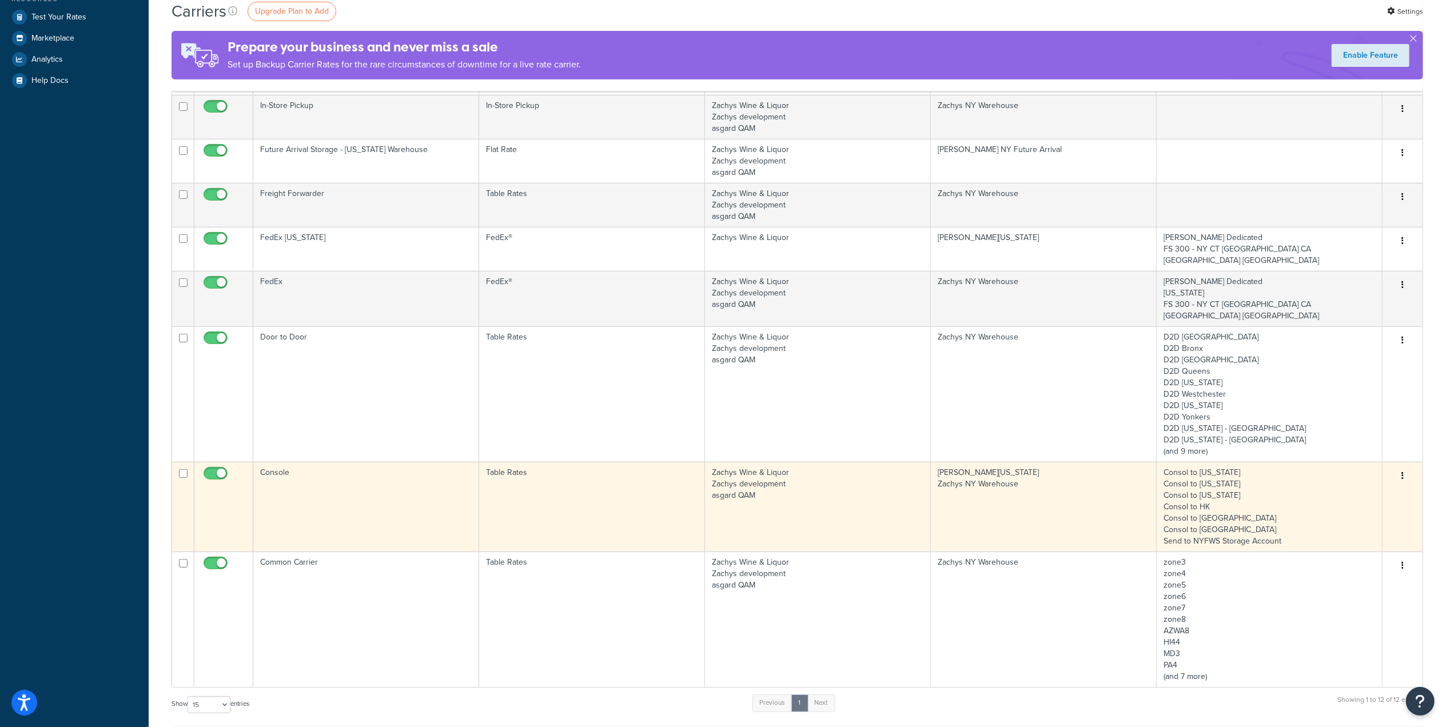
click at [303, 462] on td "Console" at bounding box center [366, 507] width 226 height 90
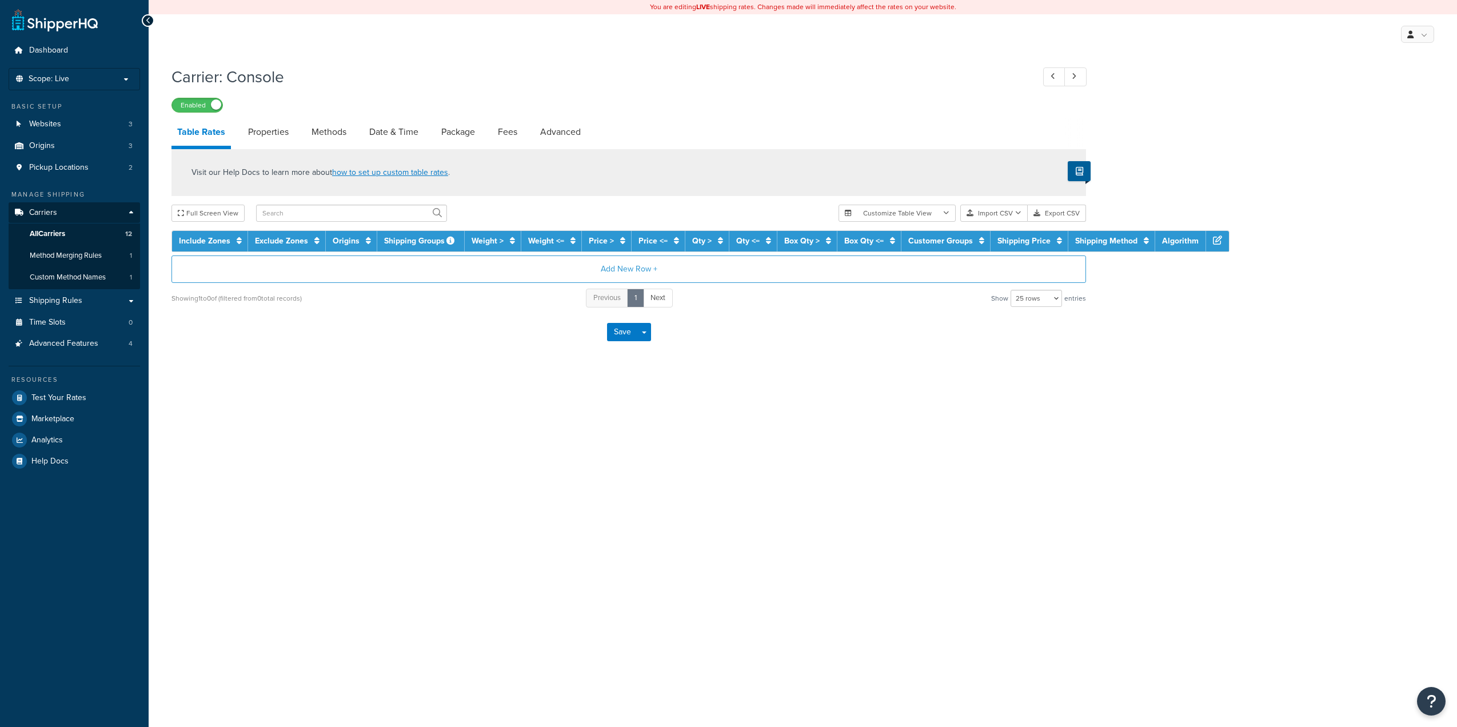
select select "25"
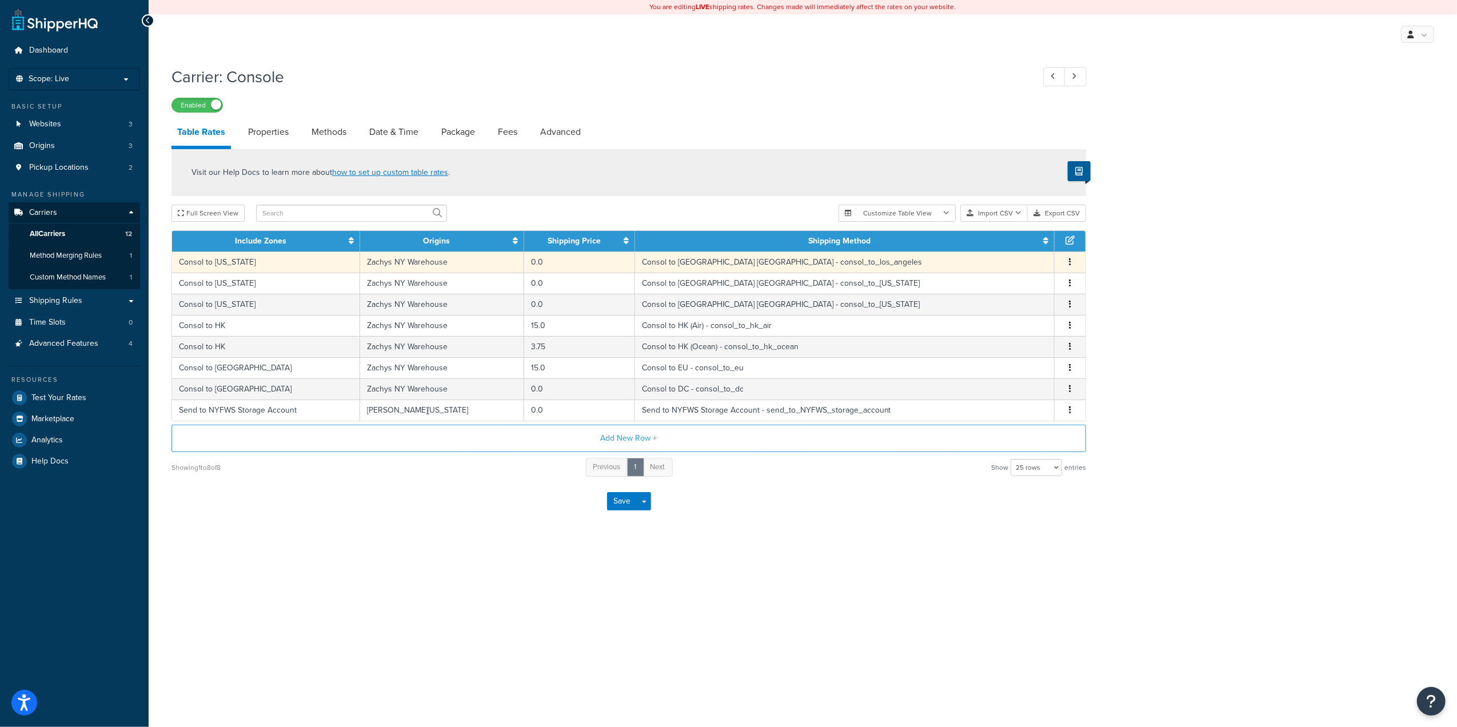
click at [711, 262] on td "Consol to [GEOGRAPHIC_DATA] [GEOGRAPHIC_DATA] - consol_to_los_angeles" at bounding box center [845, 262] width 420 height 21
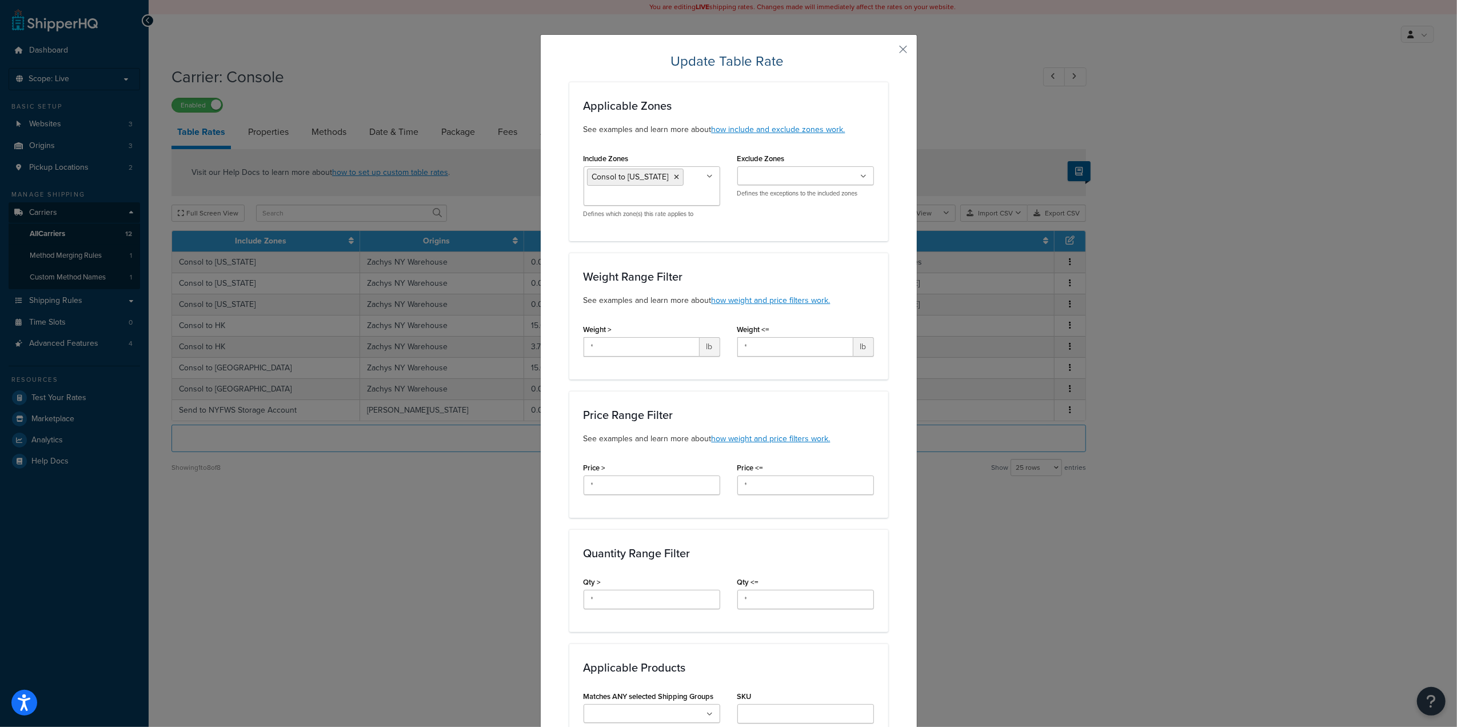
click at [459, 69] on div "Update Table Rate Applicable Zones See examples and learn more about how includ…" at bounding box center [728, 363] width 1457 height 727
click at [888, 52] on button "button" at bounding box center [887, 53] width 3 height 3
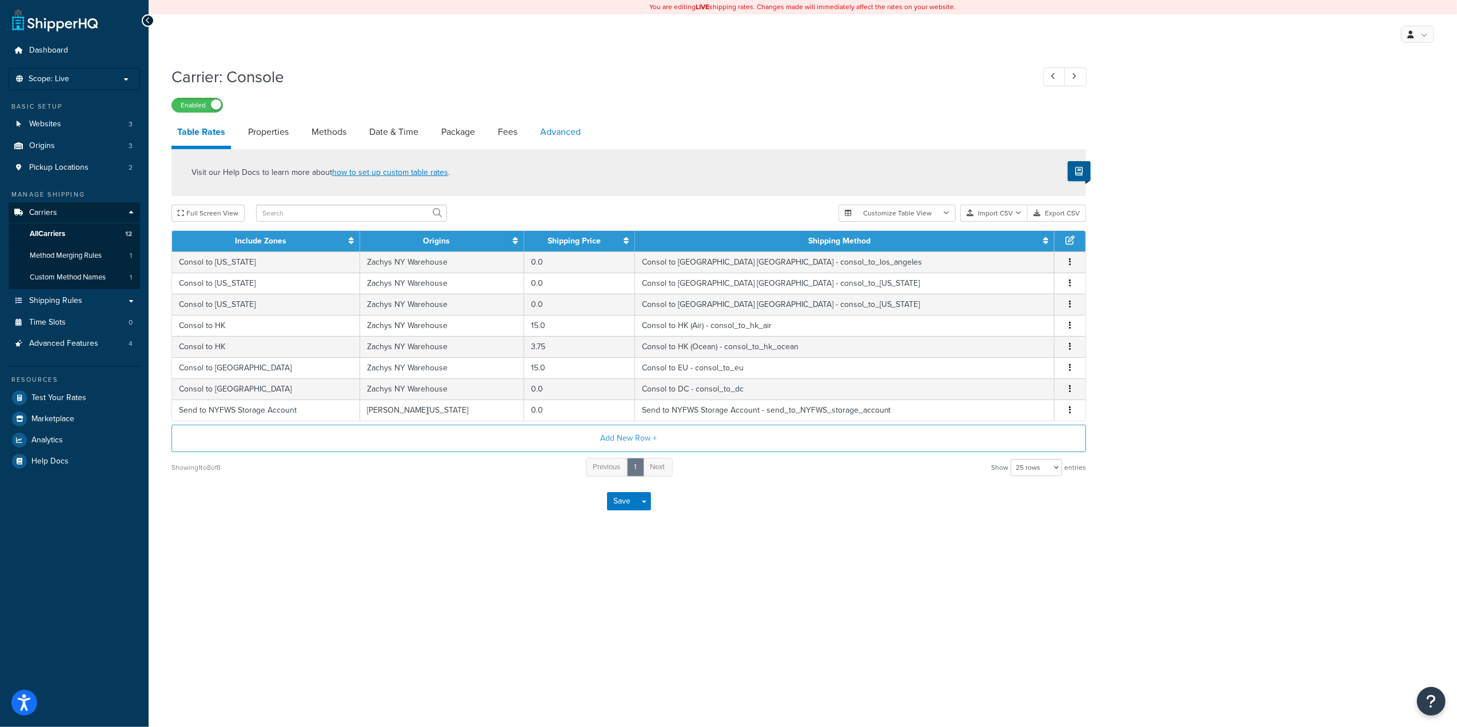
click at [553, 131] on link "Advanced" at bounding box center [561, 131] width 52 height 27
select select "false"
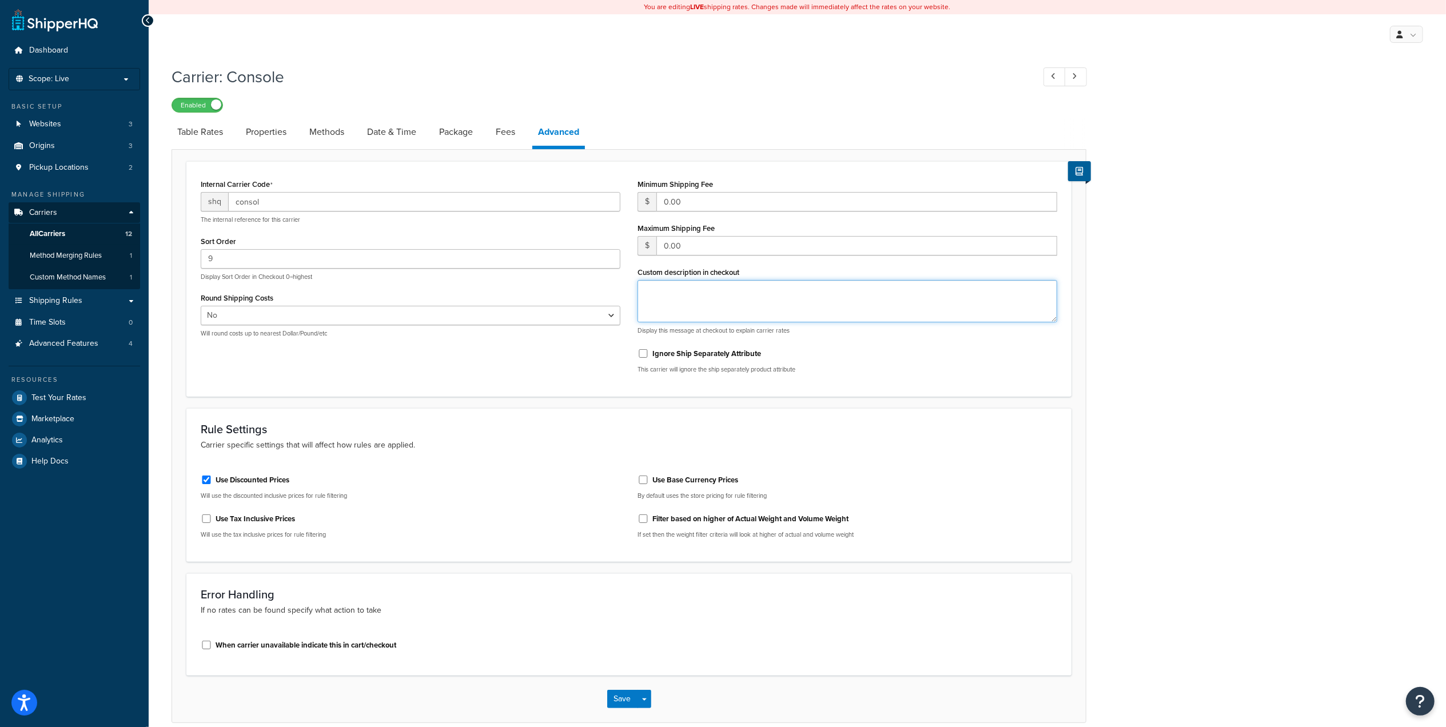
click at [659, 298] on textarea "Custom description in checkout" at bounding box center [847, 301] width 420 height 42
click at [205, 133] on link "Table Rates" at bounding box center [200, 131] width 57 height 27
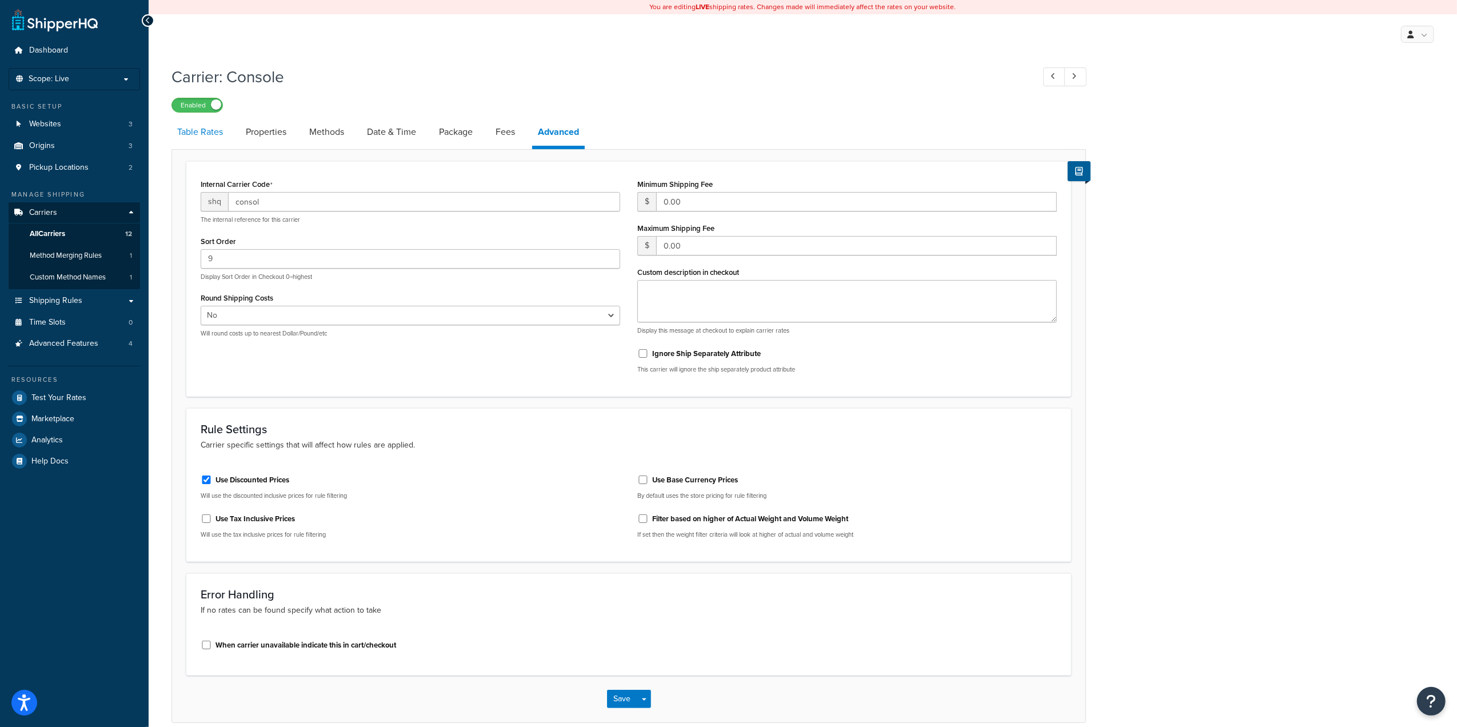
select select "25"
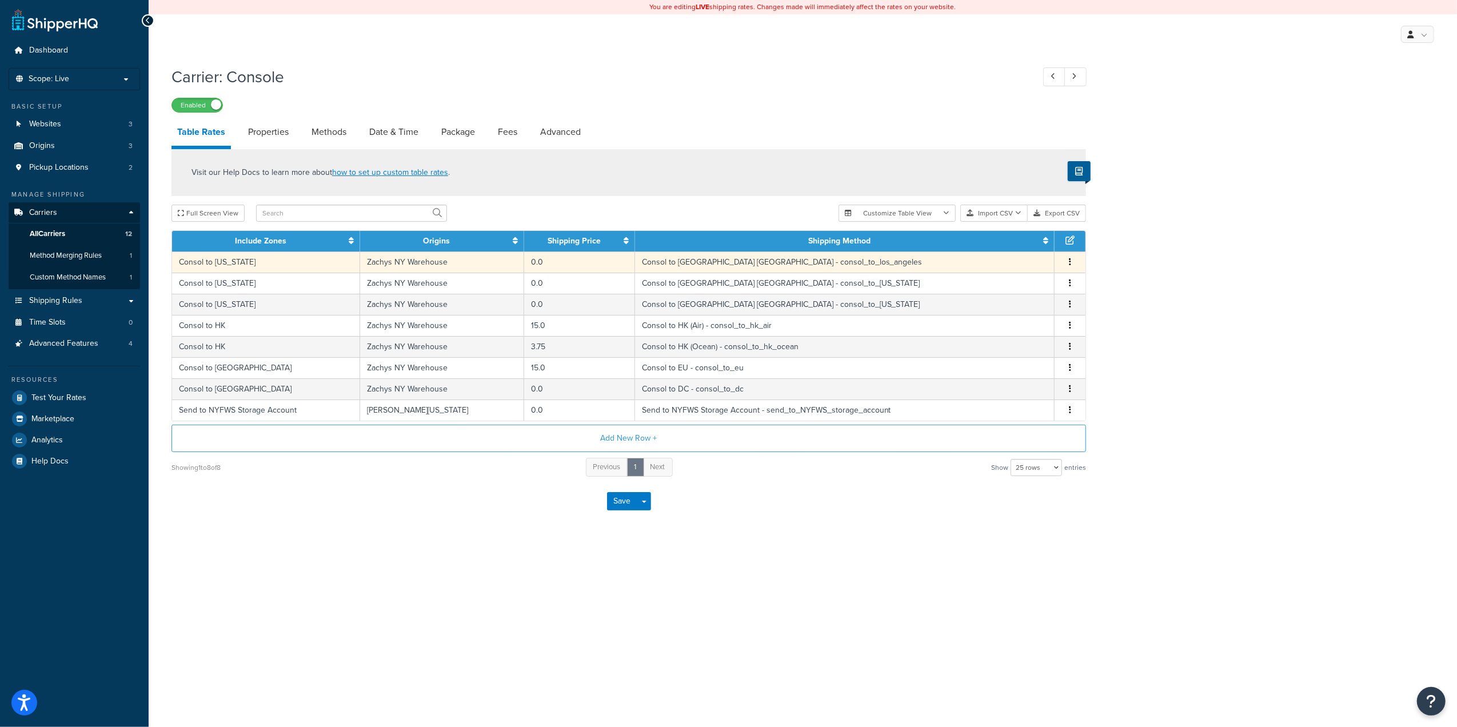
click at [840, 266] on td "Consol to [GEOGRAPHIC_DATA] [GEOGRAPHIC_DATA] - consol_to_los_angeles" at bounding box center [845, 262] width 420 height 21
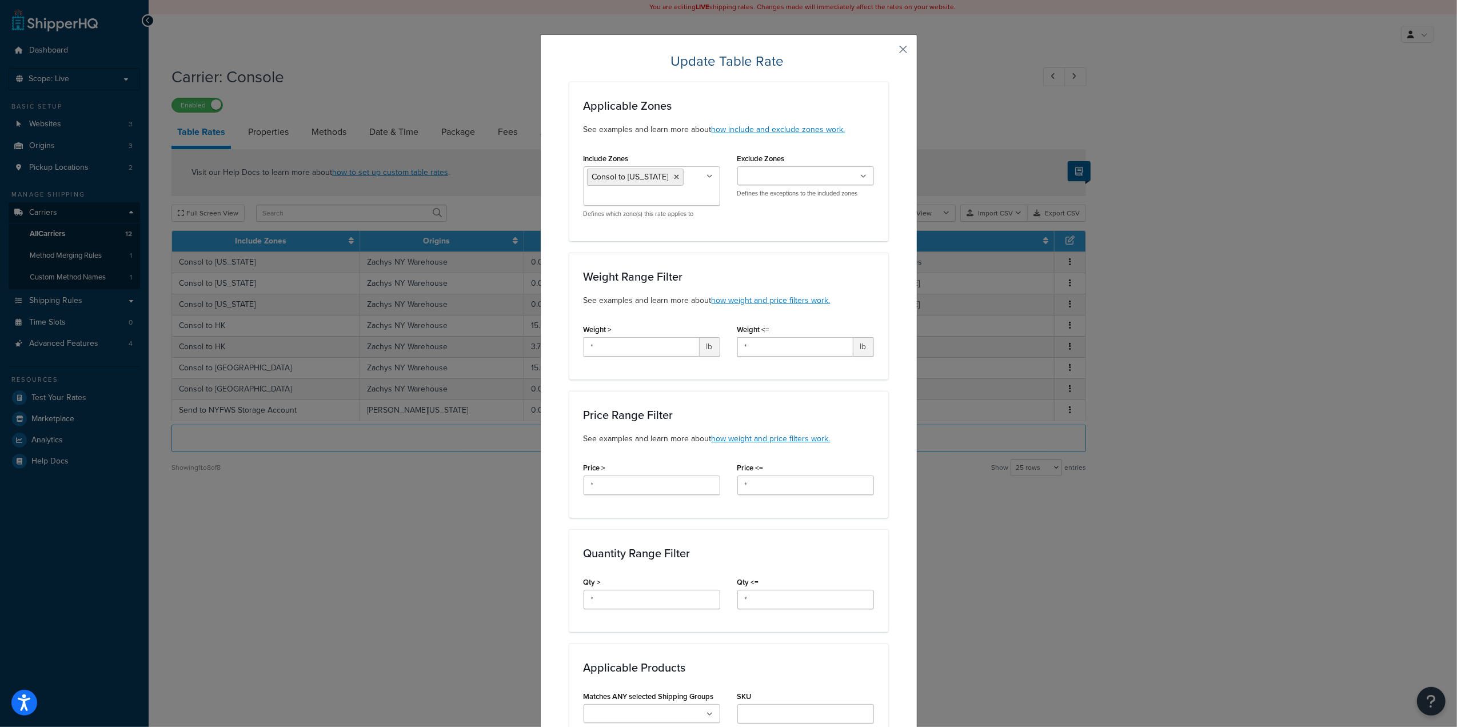
click at [888, 52] on button "button" at bounding box center [887, 53] width 3 height 3
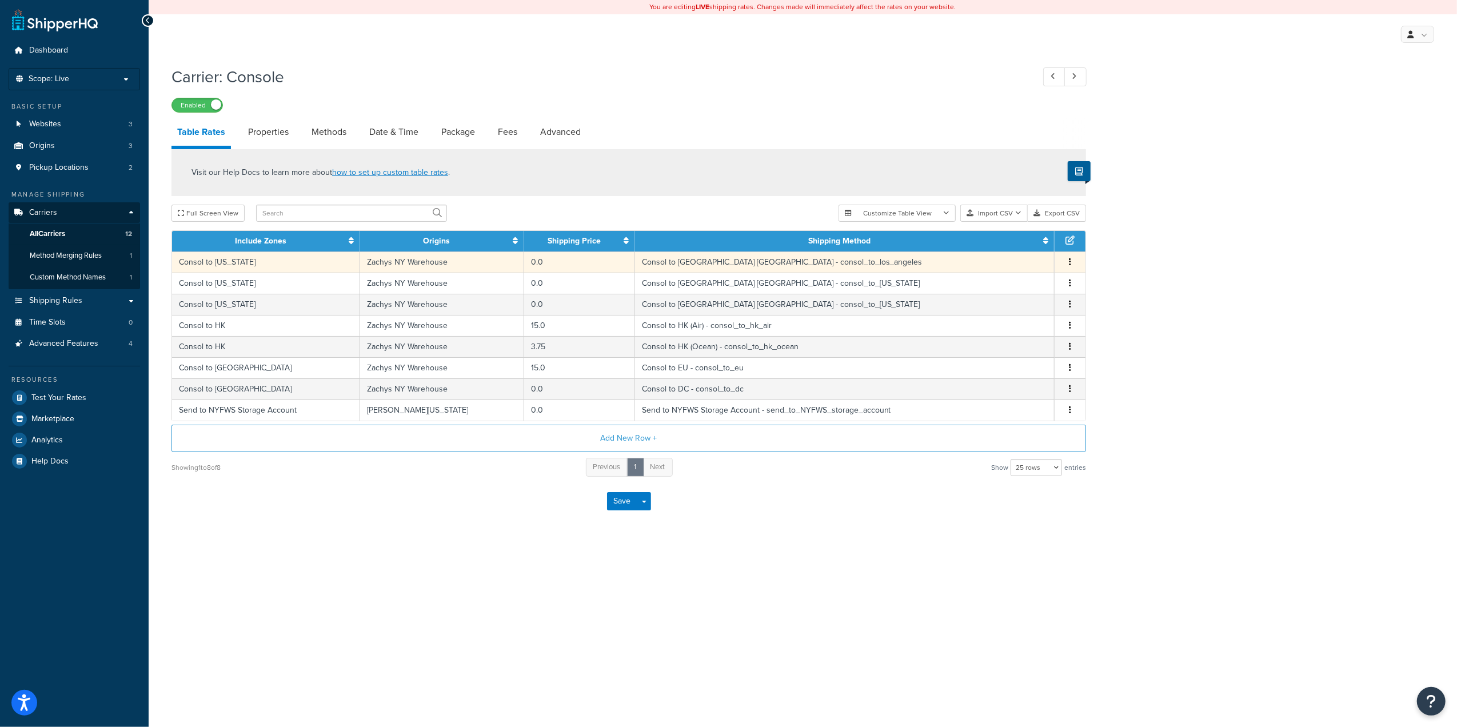
click at [785, 263] on td "Consol to [GEOGRAPHIC_DATA] [GEOGRAPHIC_DATA] - consol_to_los_angeles" at bounding box center [845, 262] width 420 height 21
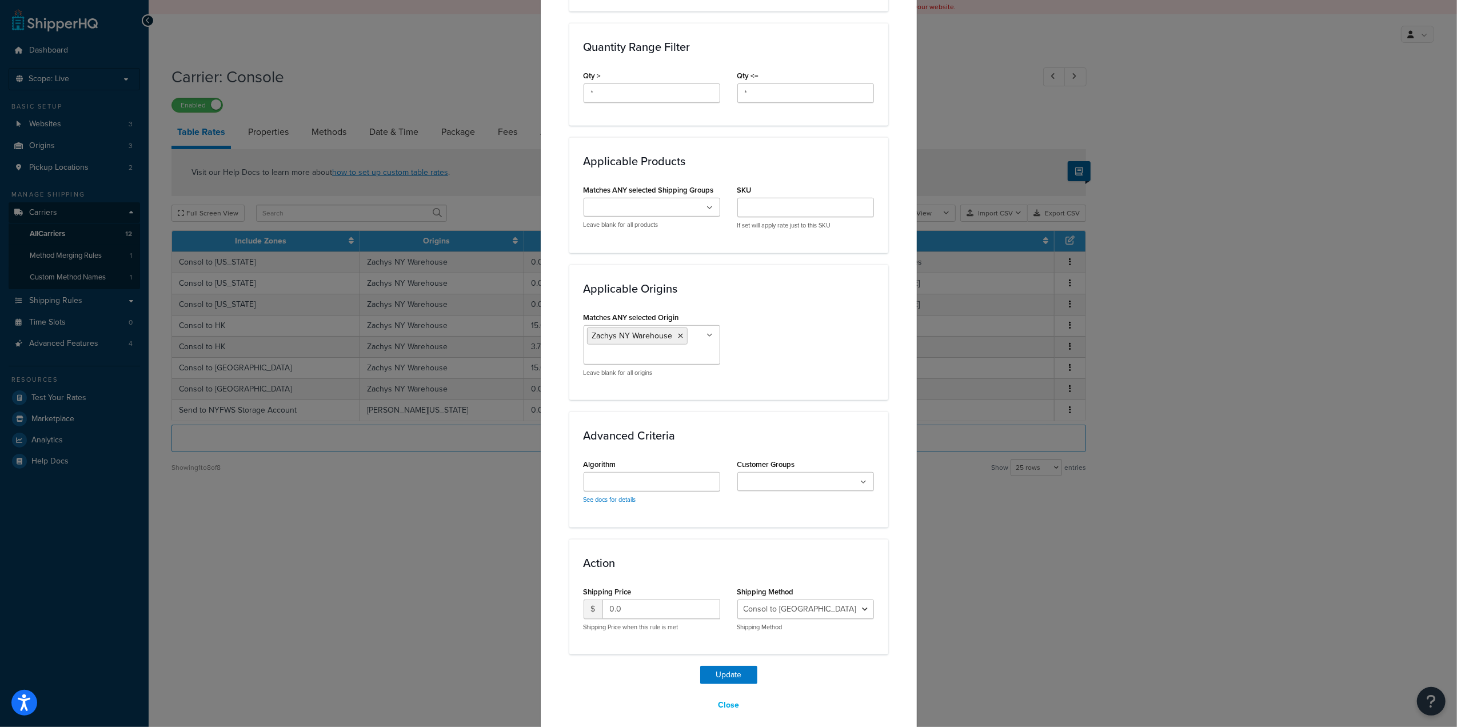
scroll to position [521, 0]
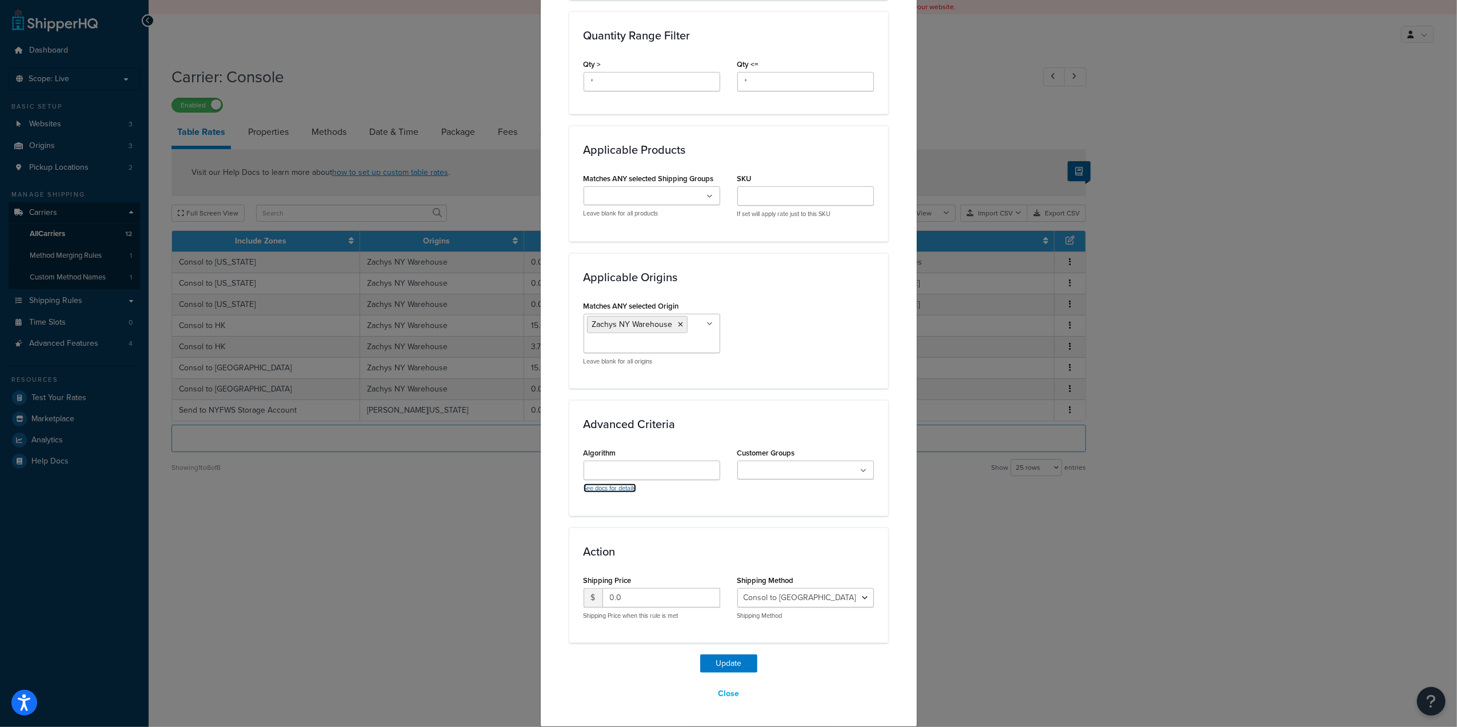
click at [612, 488] on link "See docs for details" at bounding box center [610, 488] width 53 height 9
click at [429, 39] on div "Update Table Rate Applicable Zones See examples and learn more about how includ…" at bounding box center [728, 363] width 1457 height 727
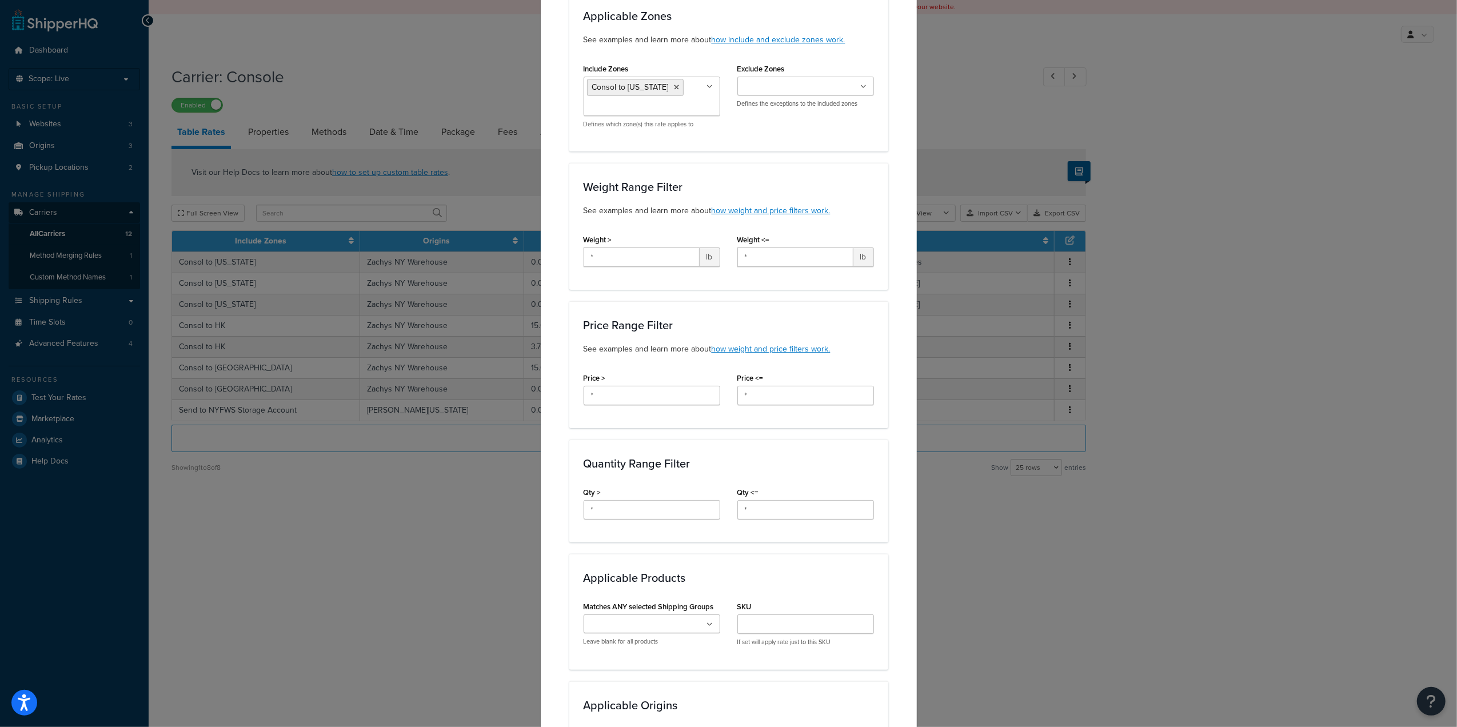
scroll to position [0, 0]
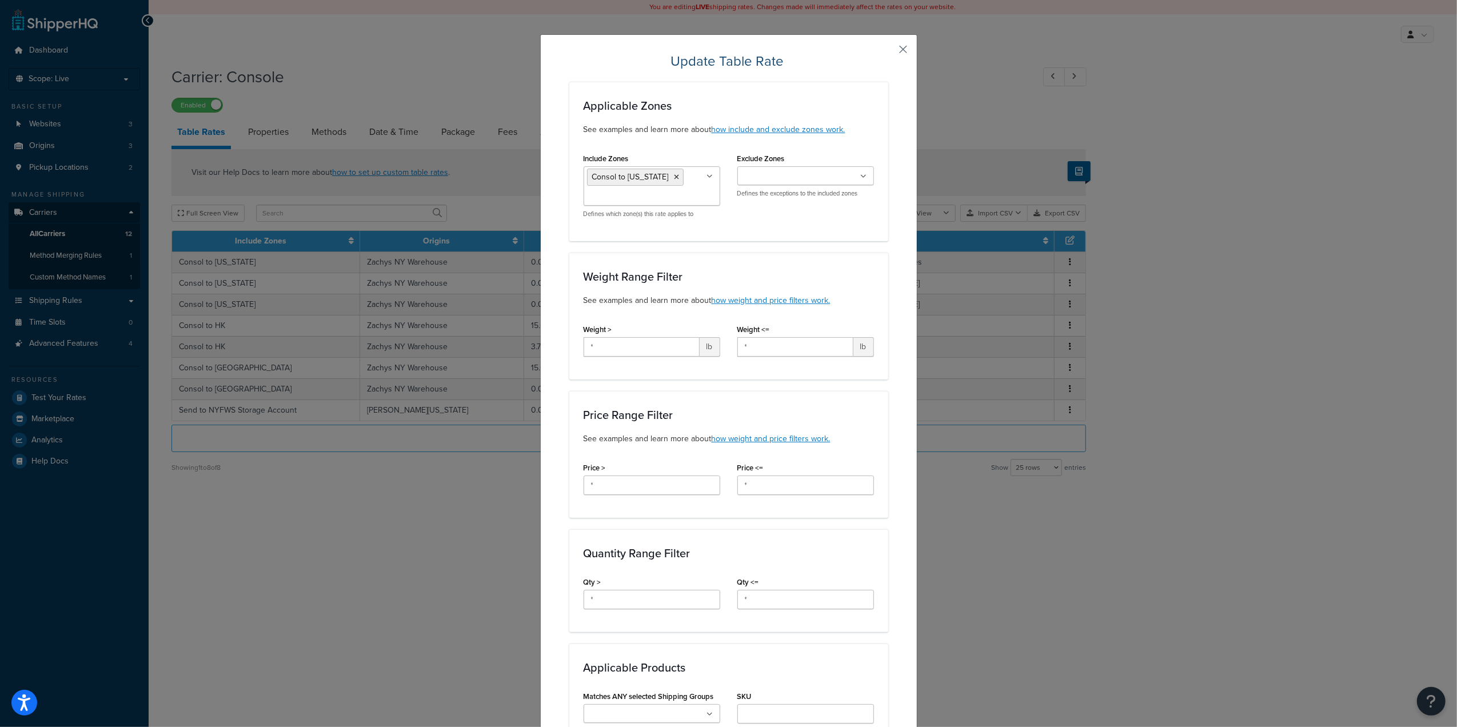
click at [888, 52] on button "button" at bounding box center [887, 53] width 3 height 3
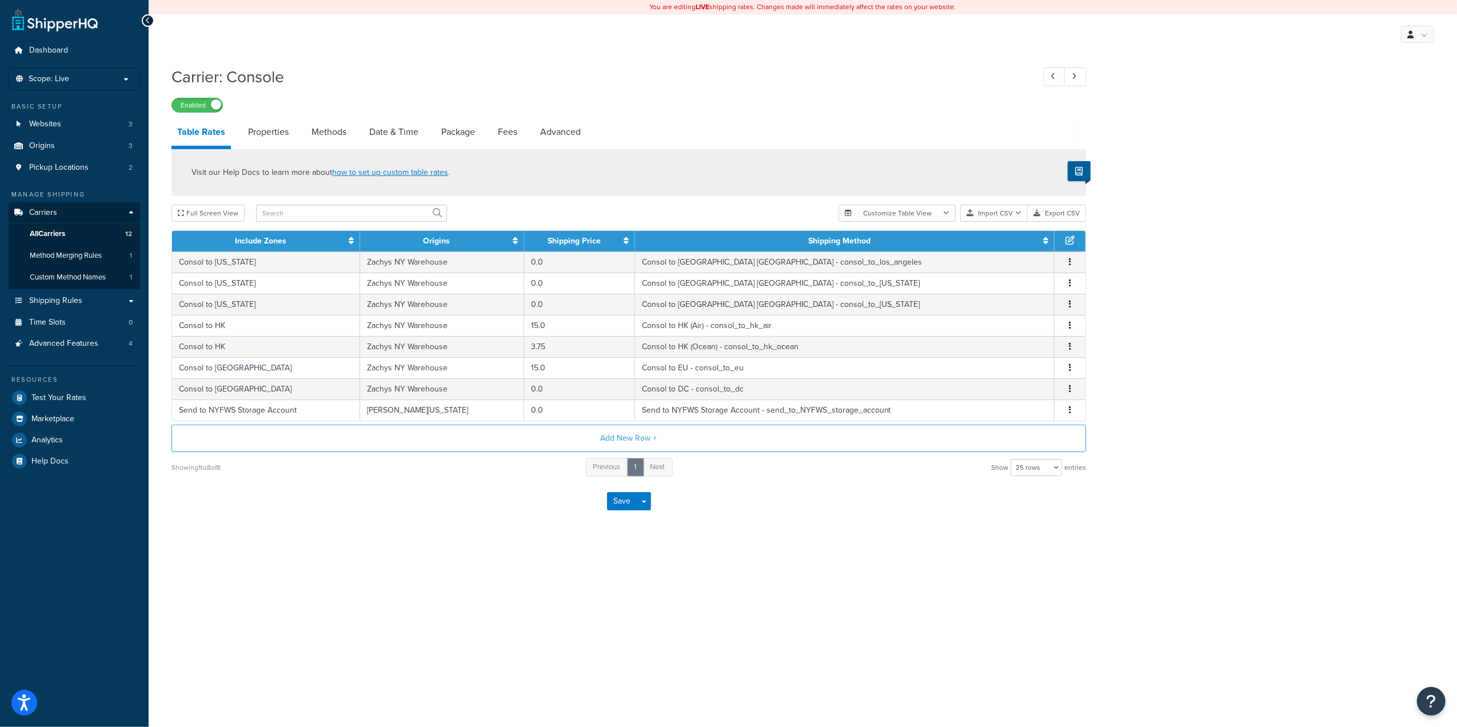
click at [366, 70] on h1 "Carrier: Console" at bounding box center [597, 77] width 851 height 22
